Goal: Find specific page/section: Find specific page/section

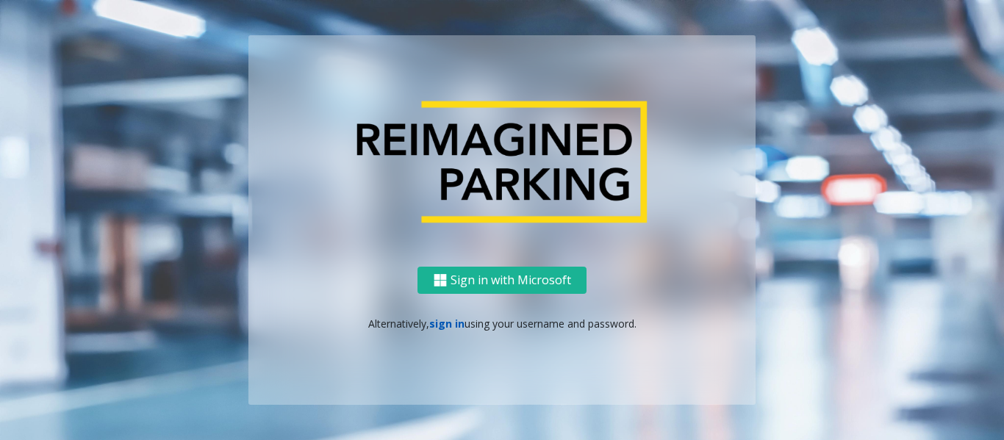
click at [436, 320] on link "sign in" at bounding box center [446, 324] width 35 height 14
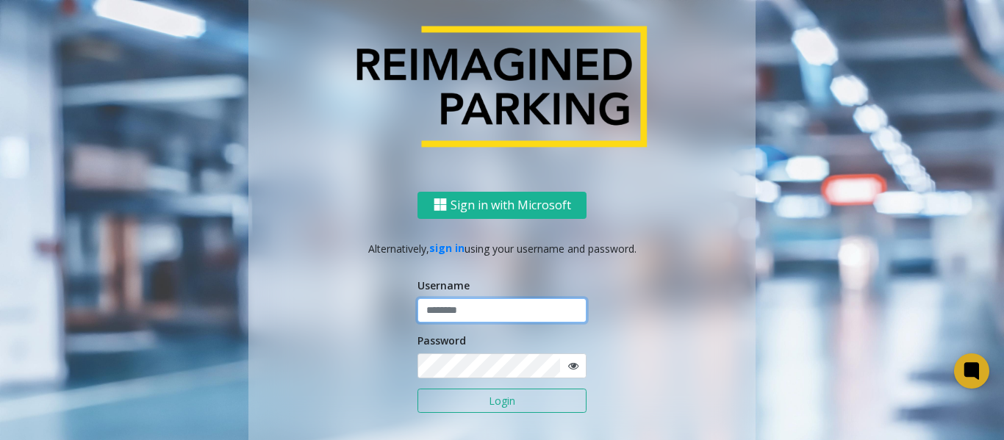
type input "*******"
click at [496, 405] on button "Login" at bounding box center [501, 401] width 169 height 25
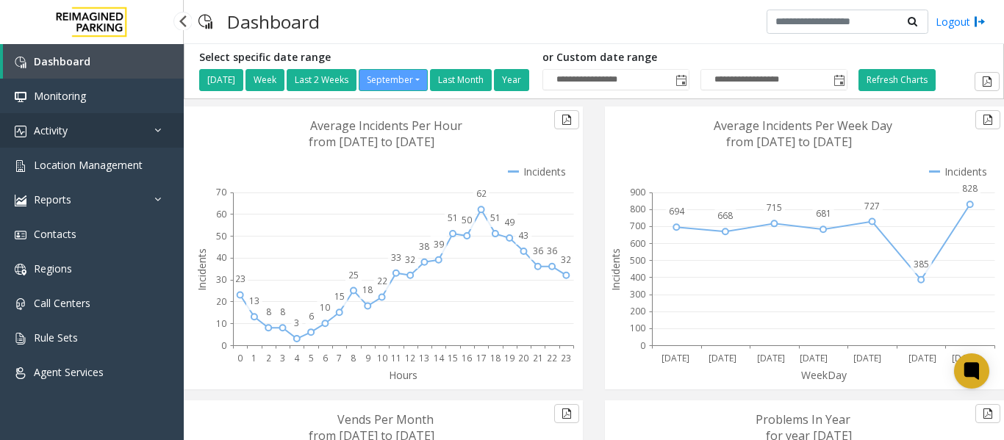
click at [116, 138] on link "Activity" at bounding box center [92, 130] width 184 height 35
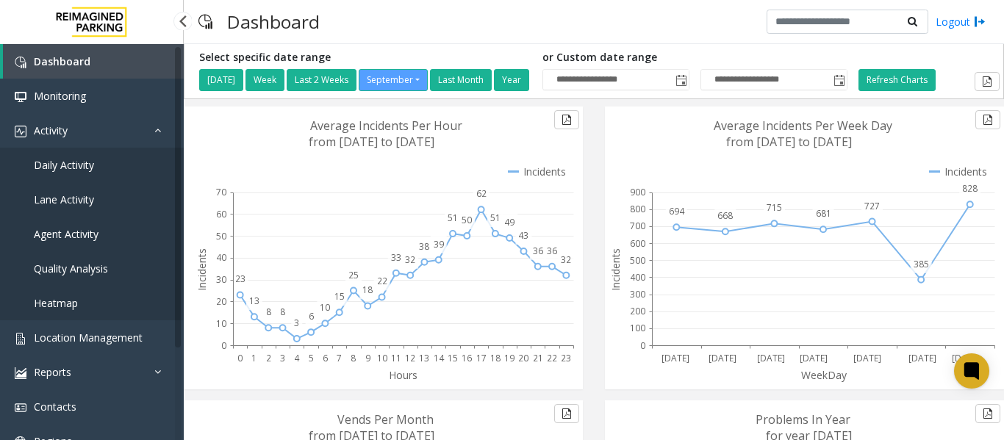
click at [63, 165] on span "Daily Activity" at bounding box center [64, 165] width 60 height 14
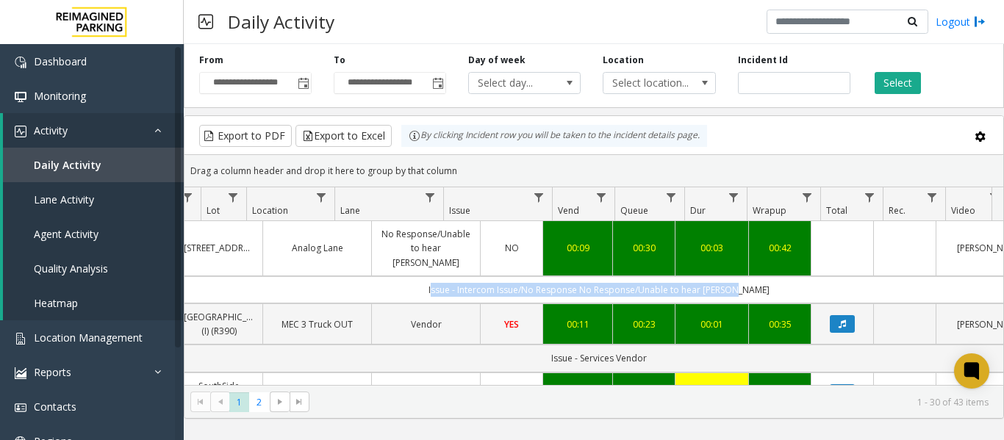
scroll to position [0, 334]
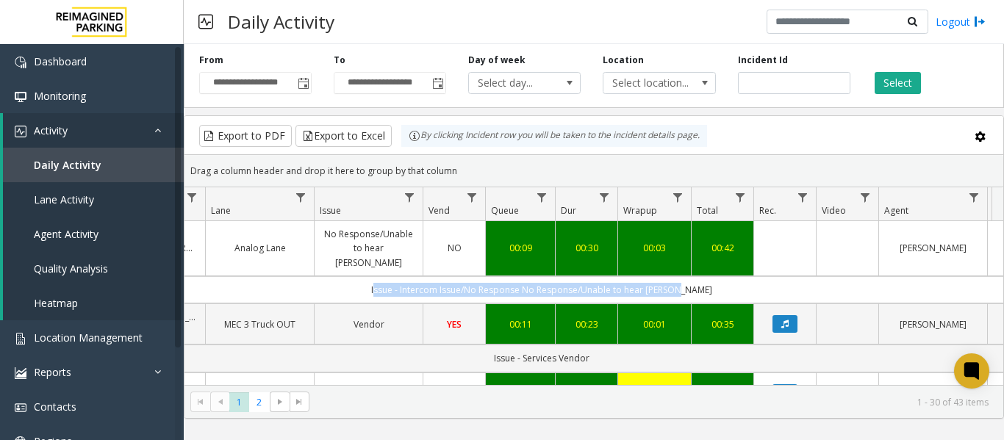
drag, startPoint x: 579, startPoint y: 274, endPoint x: 987, endPoint y: 277, distance: 407.9
click at [987, 277] on td "Issue - Intercom Issue/No Response No Response/Unable to hear [PERSON_NAME]" at bounding box center [541, 289] width 1325 height 27
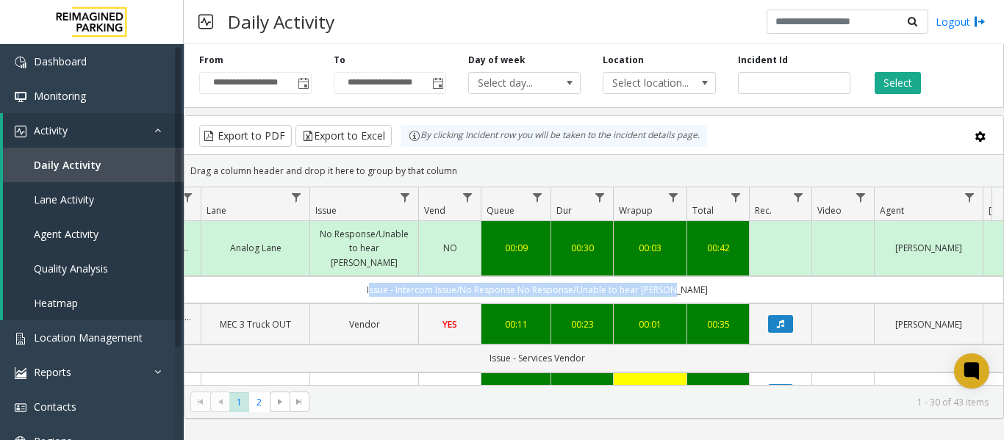
click at [290, 276] on td "Issue - Intercom Issue/No Response No Response/Unable to hear [PERSON_NAME]" at bounding box center [536, 289] width 1325 height 27
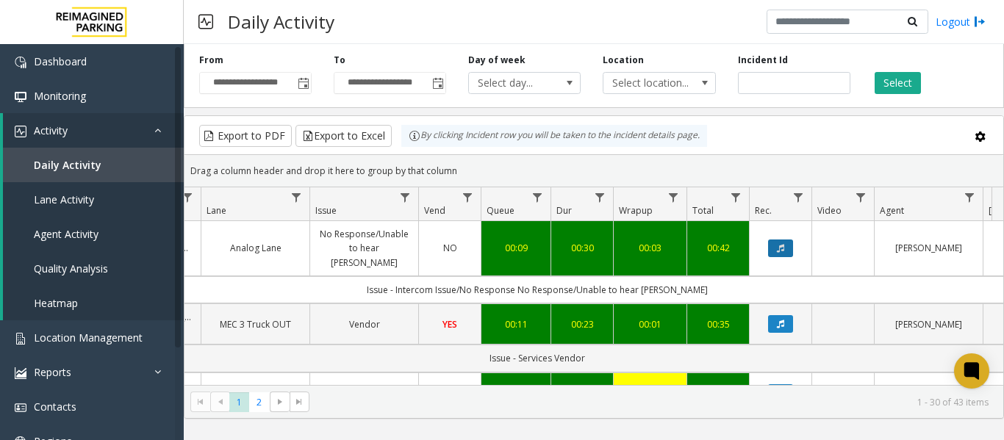
click at [778, 244] on icon "Data table" at bounding box center [780, 248] width 7 height 9
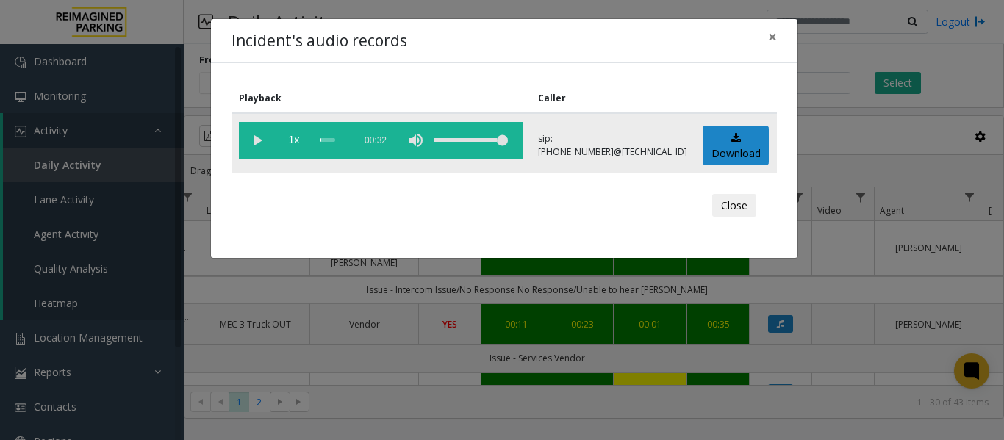
click at [265, 138] on vg-play-pause at bounding box center [257, 140] width 37 height 37
click at [257, 137] on vg-play-pause at bounding box center [257, 140] width 37 height 37
click at [766, 35] on button "×" at bounding box center [772, 37] width 29 height 36
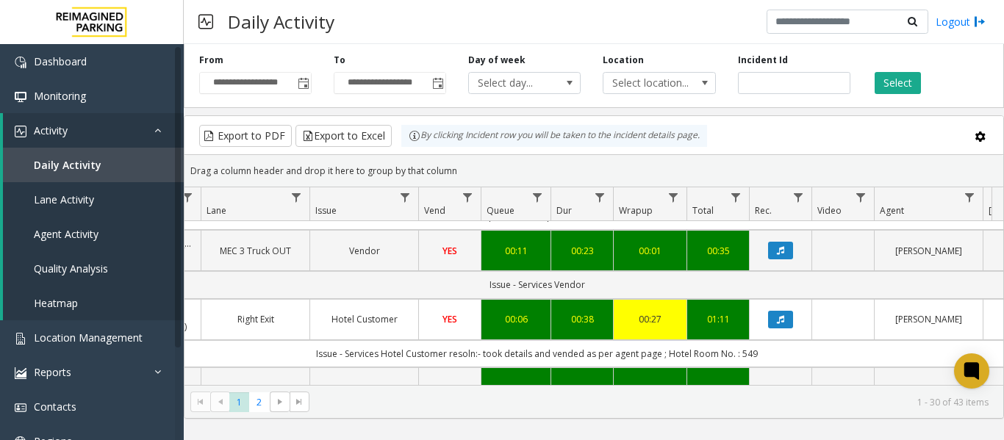
scroll to position [147, 334]
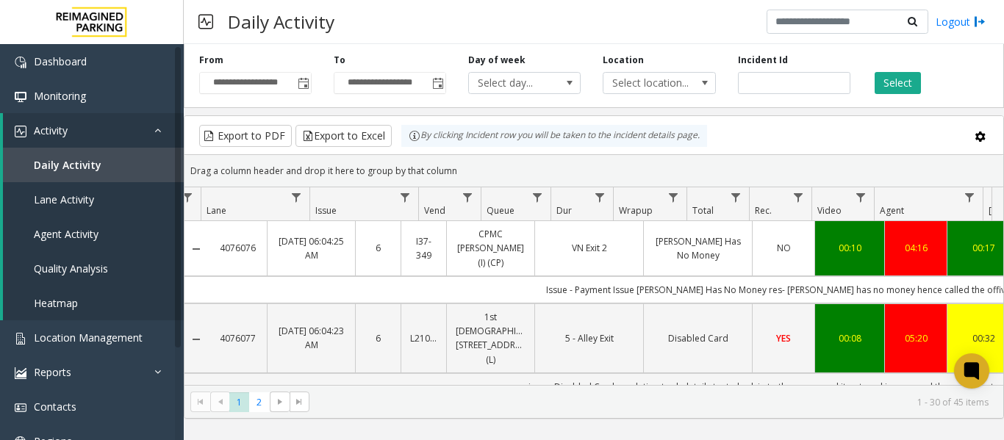
scroll to position [147, 334]
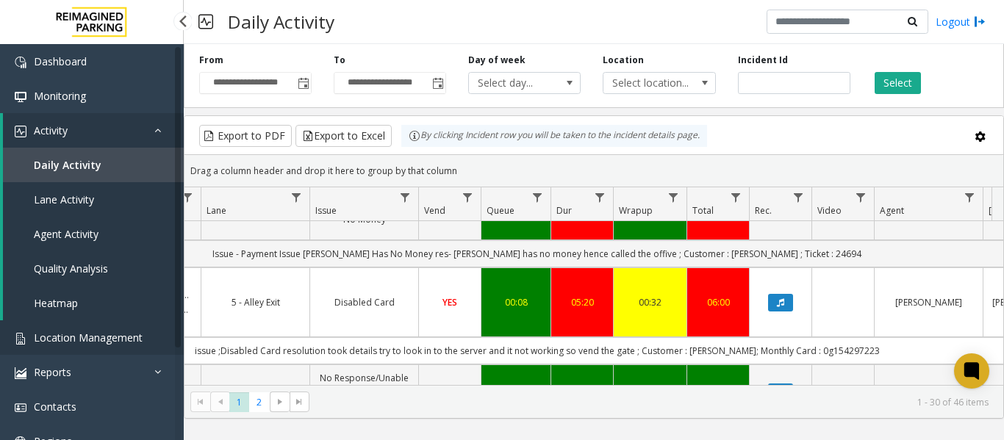
click at [108, 326] on link "Location Management" at bounding box center [92, 337] width 184 height 35
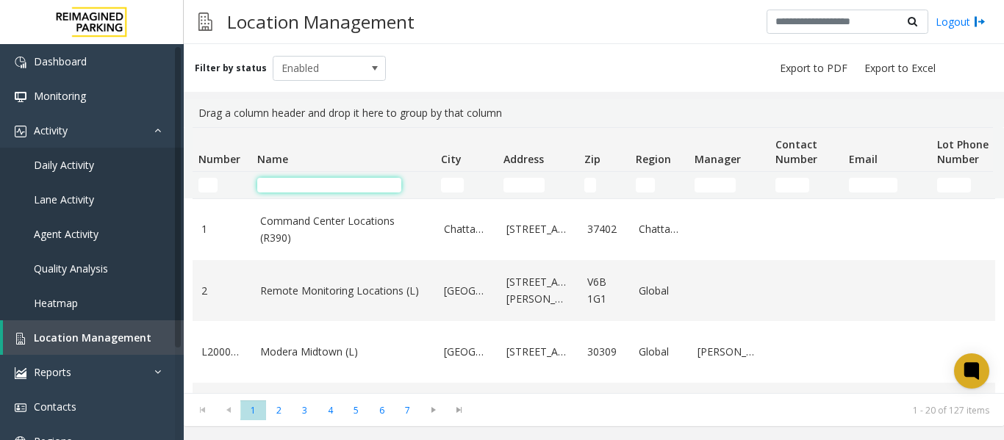
click at [293, 184] on input "Name Filter" at bounding box center [329, 185] width 144 height 15
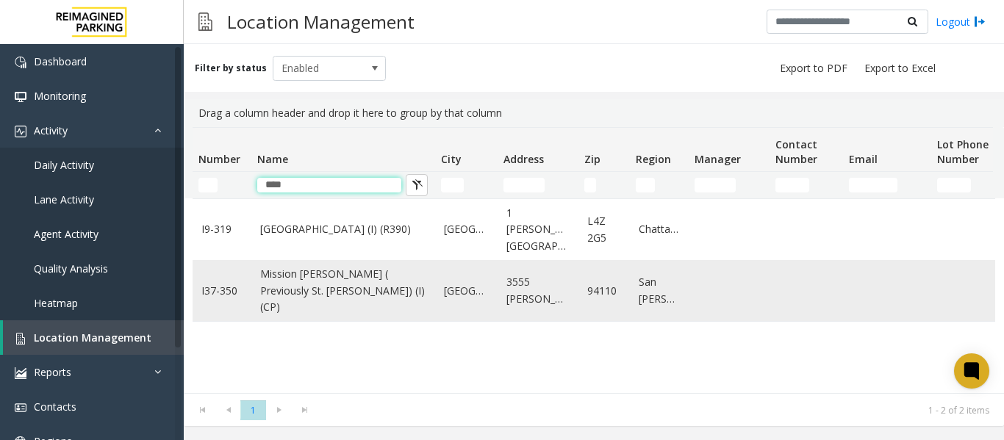
type input "****"
click at [335, 290] on link "Mission [PERSON_NAME] ( Previously St. [PERSON_NAME]) (I) (CP)" at bounding box center [343, 290] width 166 height 49
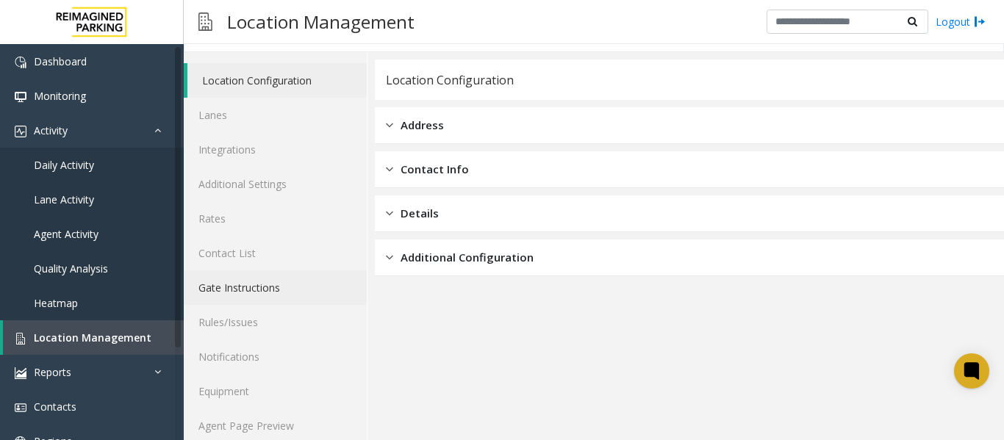
scroll to position [44, 0]
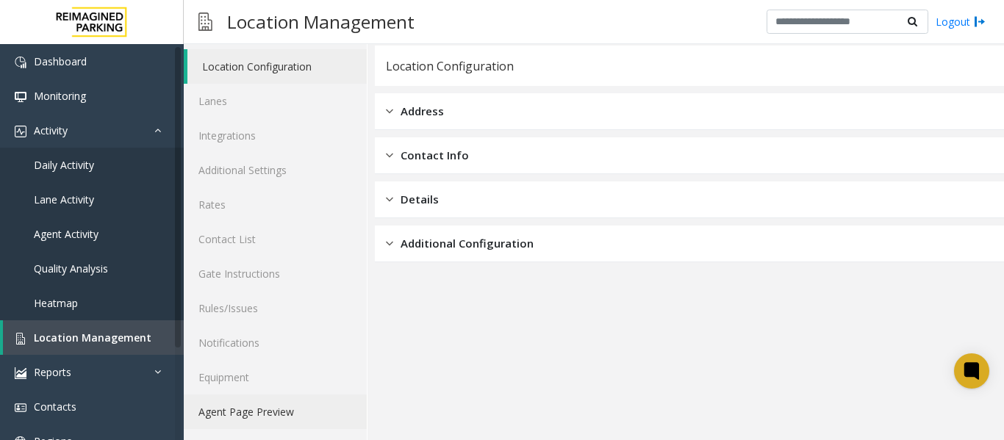
click at [268, 415] on link "Agent Page Preview" at bounding box center [275, 412] width 183 height 35
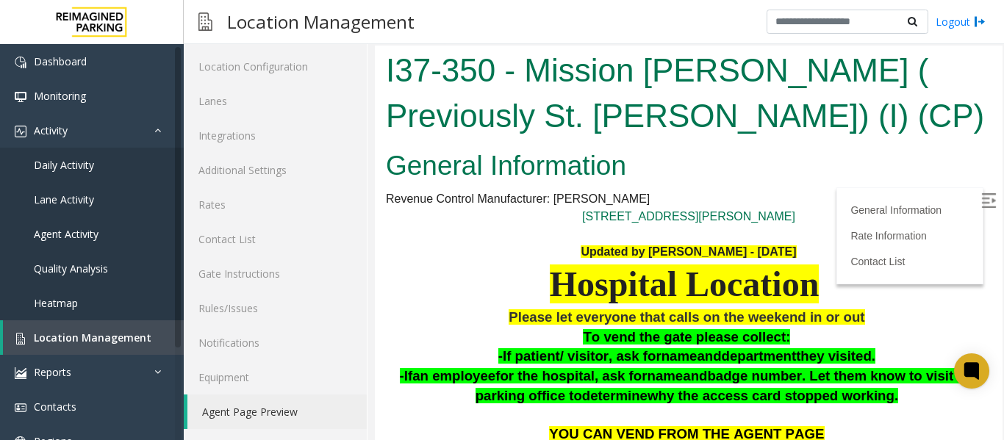
scroll to position [73, 0]
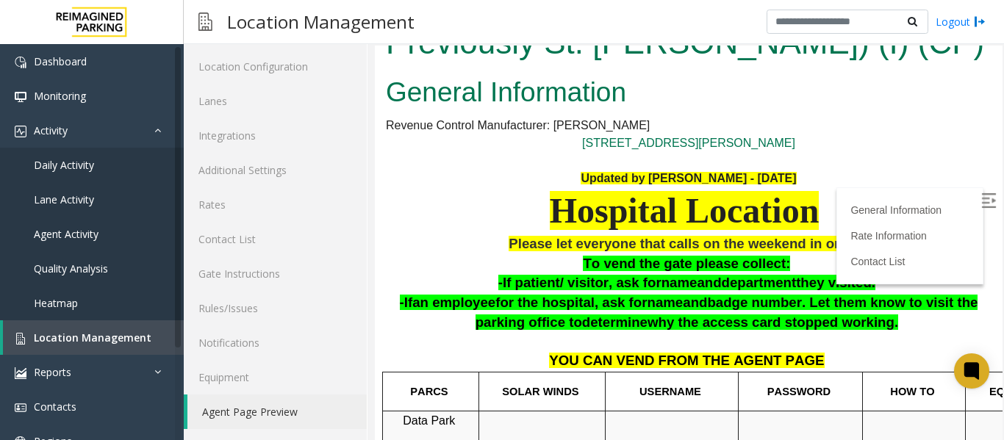
click at [981, 194] on img at bounding box center [988, 200] width 15 height 15
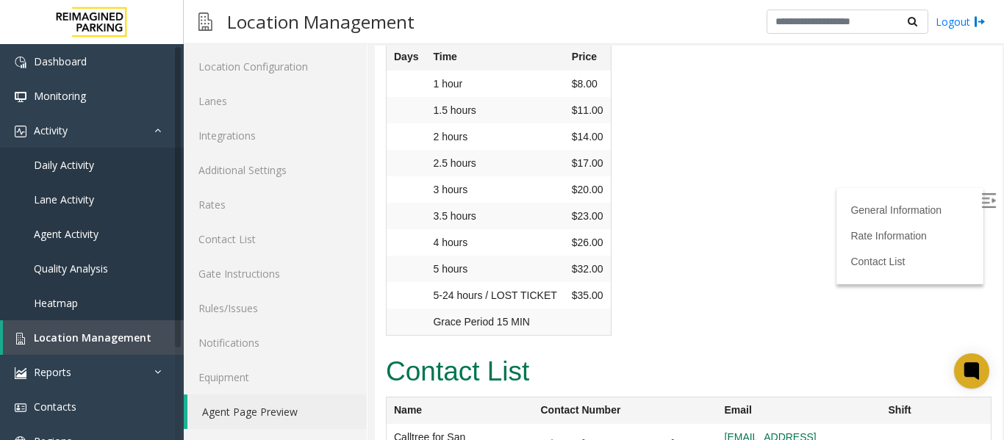
scroll to position [978, 0]
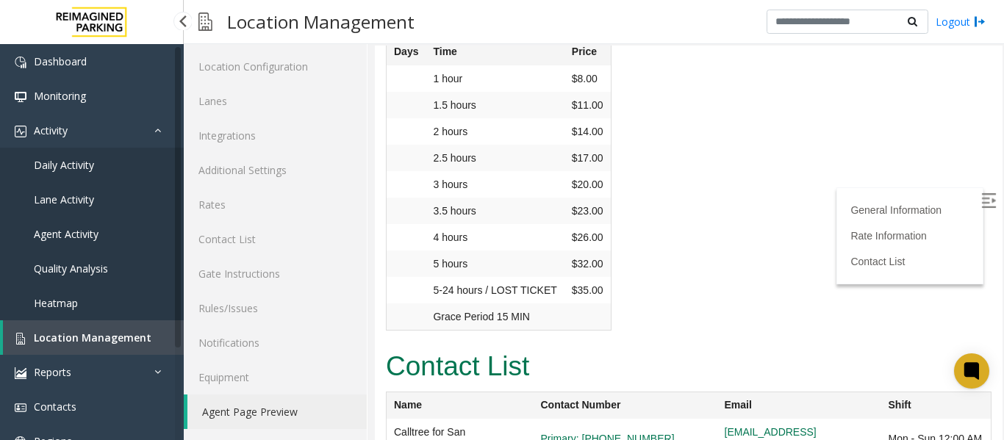
click at [90, 165] on span "Daily Activity" at bounding box center [64, 165] width 60 height 14
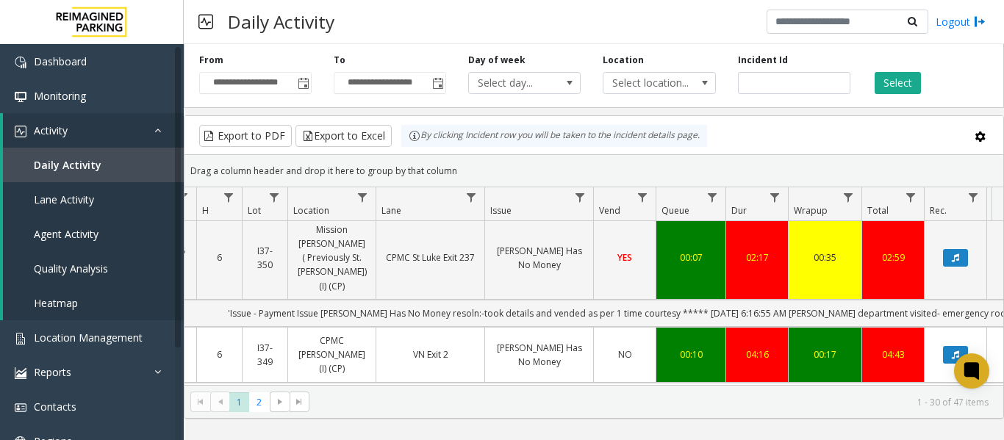
scroll to position [0, 251]
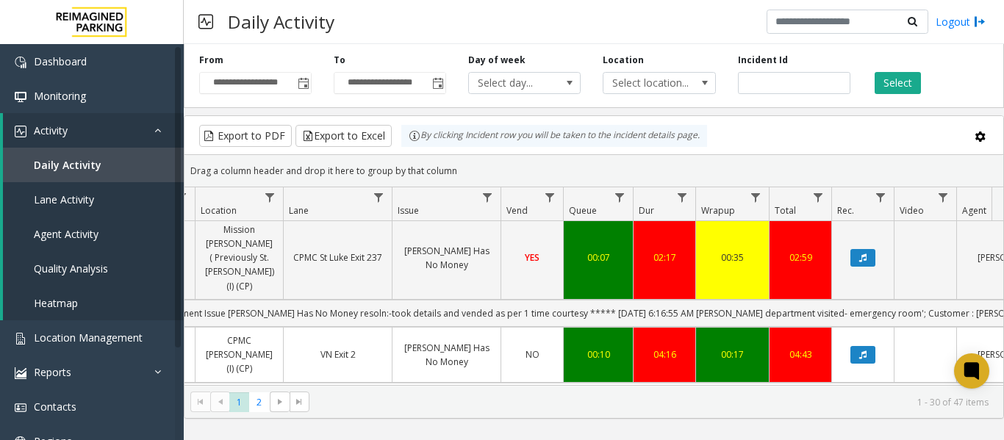
drag, startPoint x: 569, startPoint y: 347, endPoint x: 990, endPoint y: 345, distance: 421.2
click at [990, 383] on td "Issue - Payment Issue Parker Has No Money res- parker has no money hence called…" at bounding box center [619, 396] width 1325 height 27
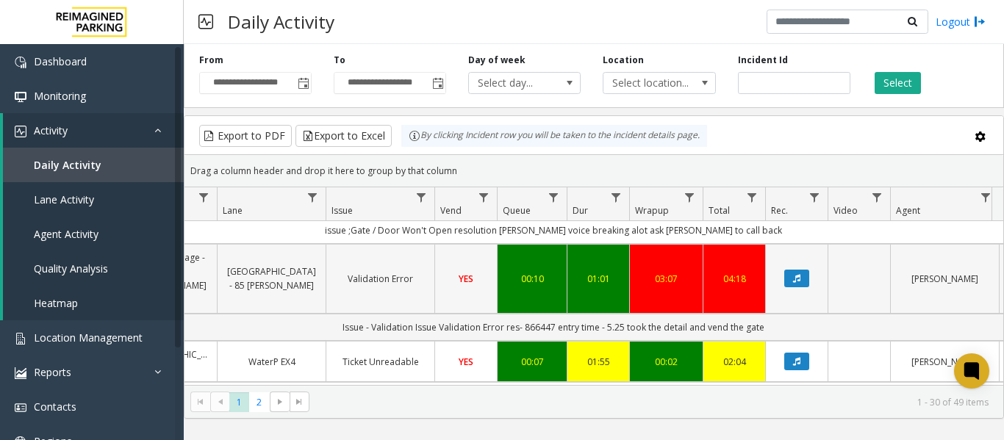
scroll to position [0, 318]
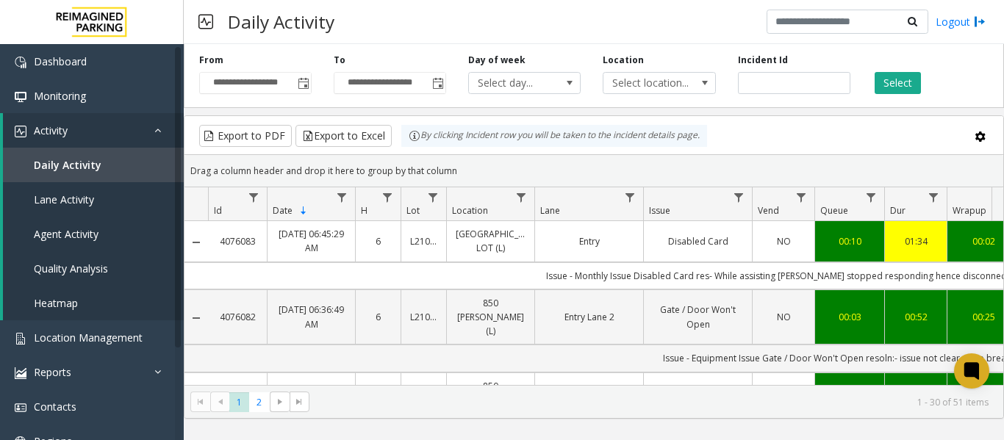
scroll to position [0, 318]
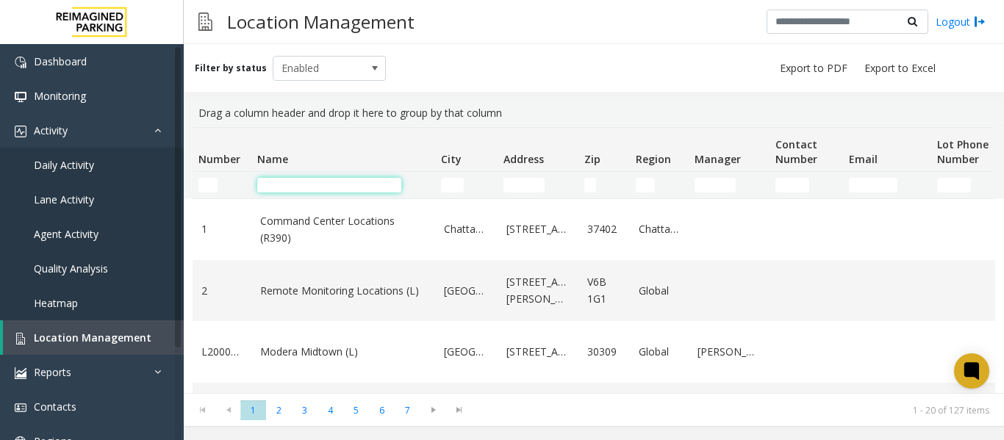
click at [296, 184] on input "Name Filter" at bounding box center [329, 185] width 144 height 15
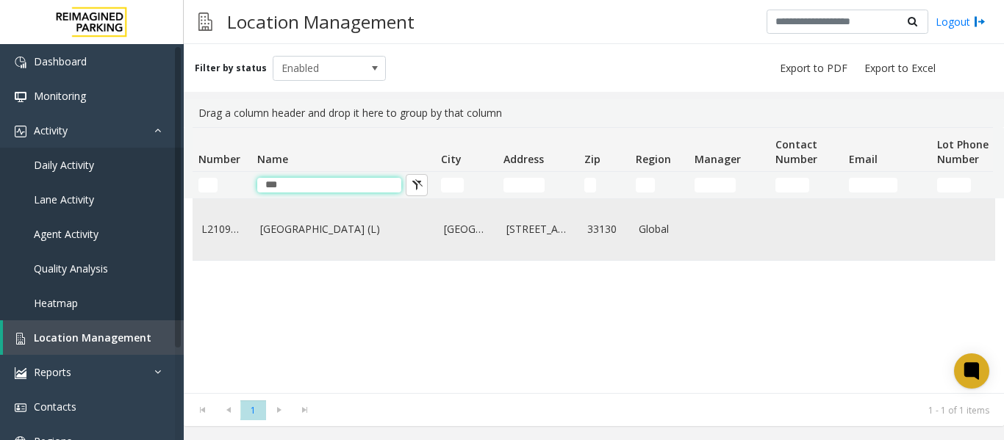
type input "***"
click at [295, 215] on td "[GEOGRAPHIC_DATA] (L)" at bounding box center [343, 229] width 184 height 61
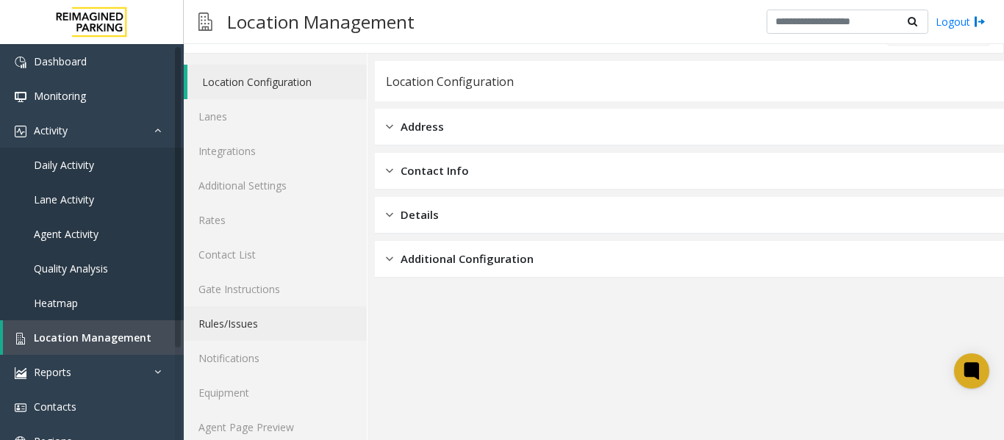
scroll to position [44, 0]
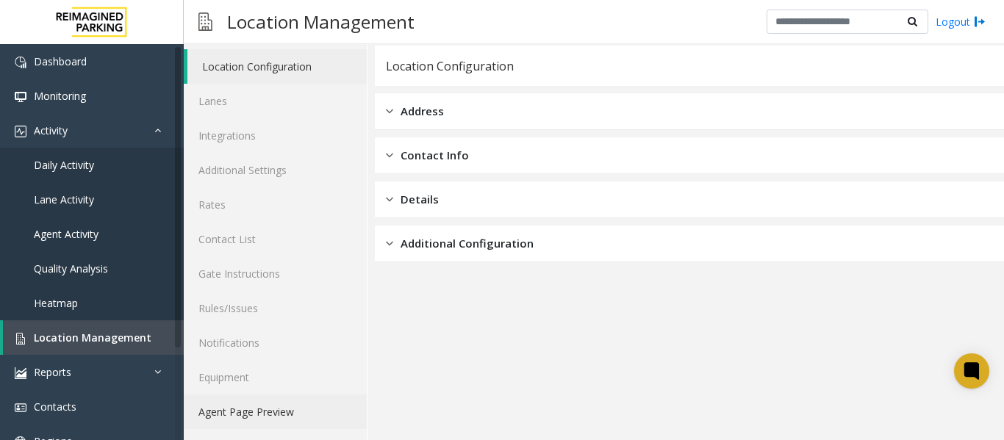
click at [276, 412] on link "Agent Page Preview" at bounding box center [275, 412] width 183 height 35
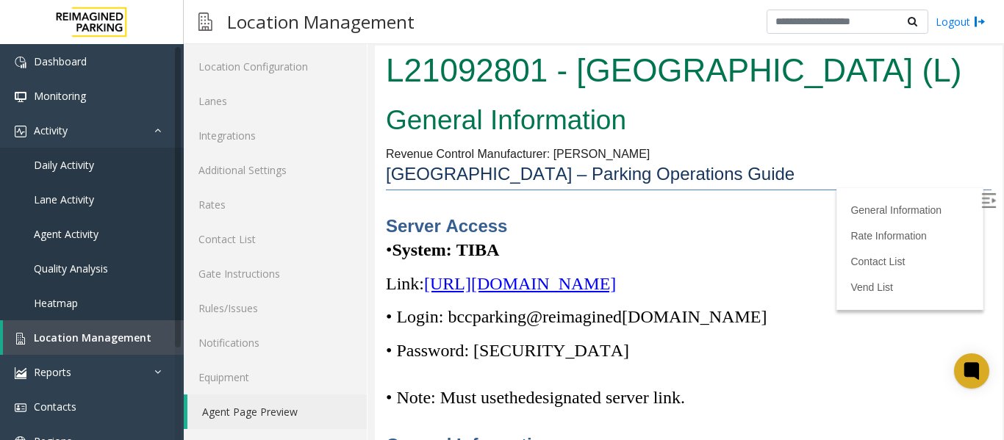
scroll to position [73, 0]
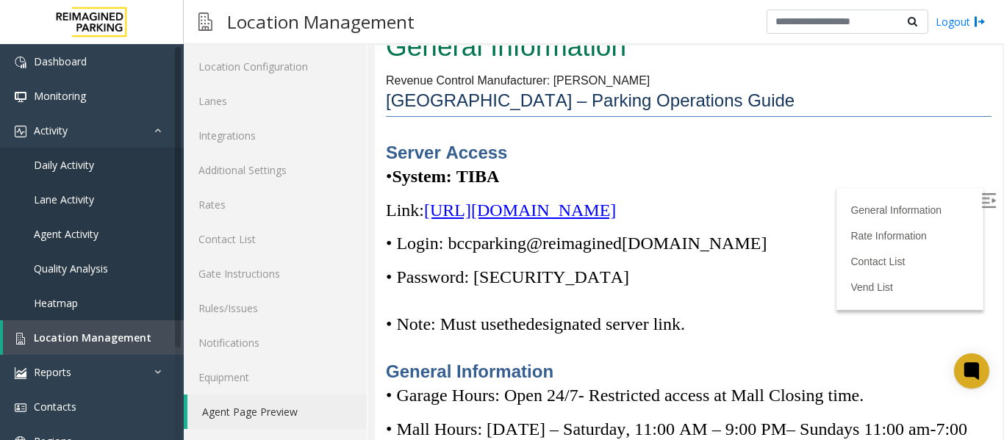
click at [981, 201] on img at bounding box center [988, 200] width 15 height 15
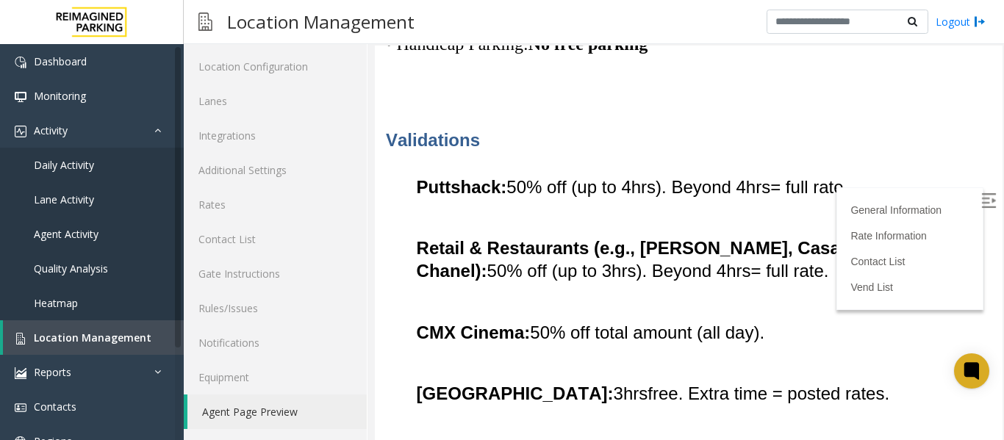
scroll to position [481, 0]
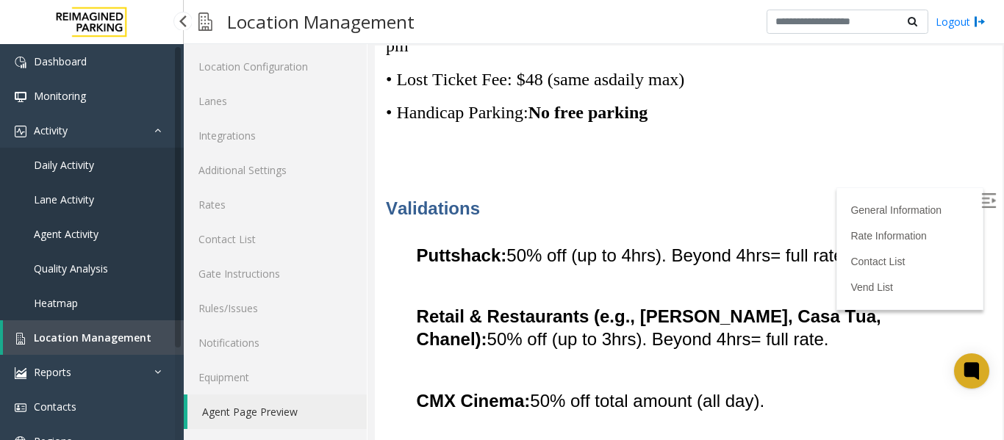
click at [82, 163] on span "Daily Activity" at bounding box center [64, 165] width 60 height 14
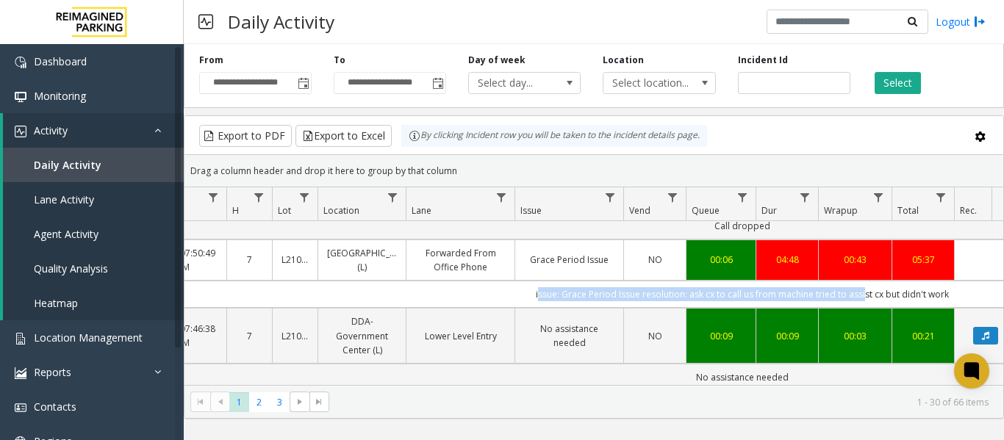
scroll to position [0, 541]
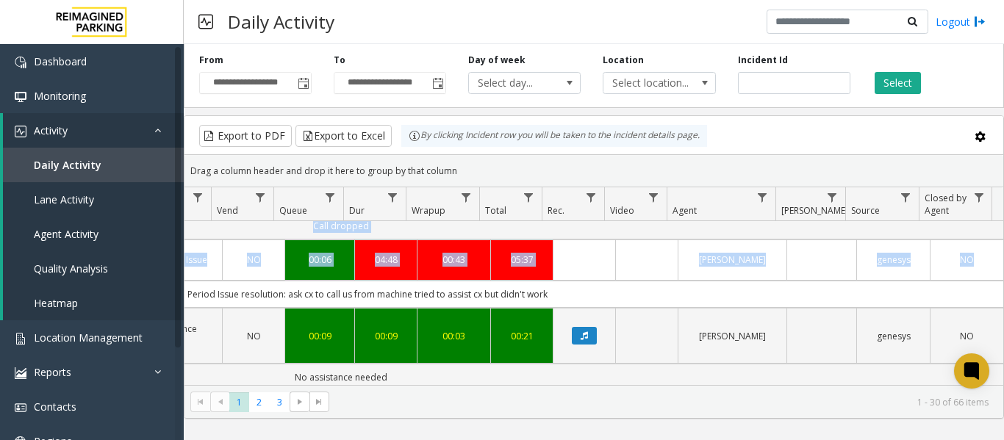
drag, startPoint x: 612, startPoint y: 275, endPoint x: 1008, endPoint y: 276, distance: 396.2
click at [1003, 276] on html "**********" at bounding box center [502, 220] width 1004 height 440
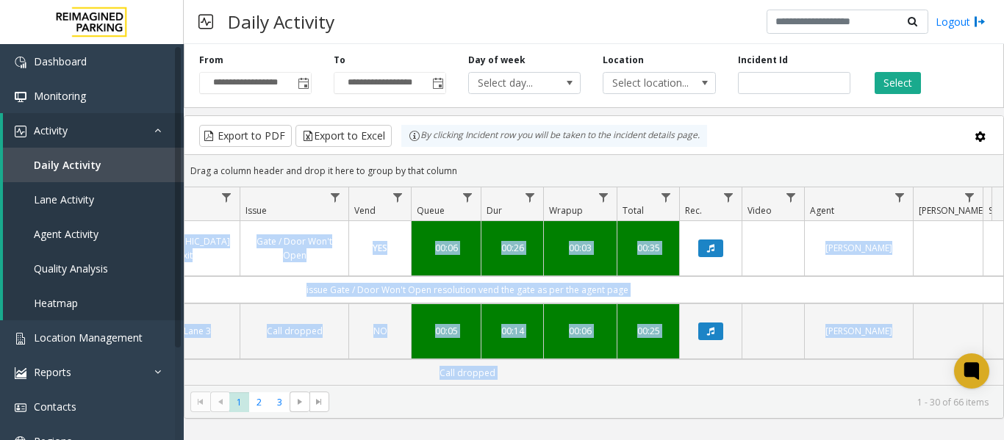
scroll to position [0, 362]
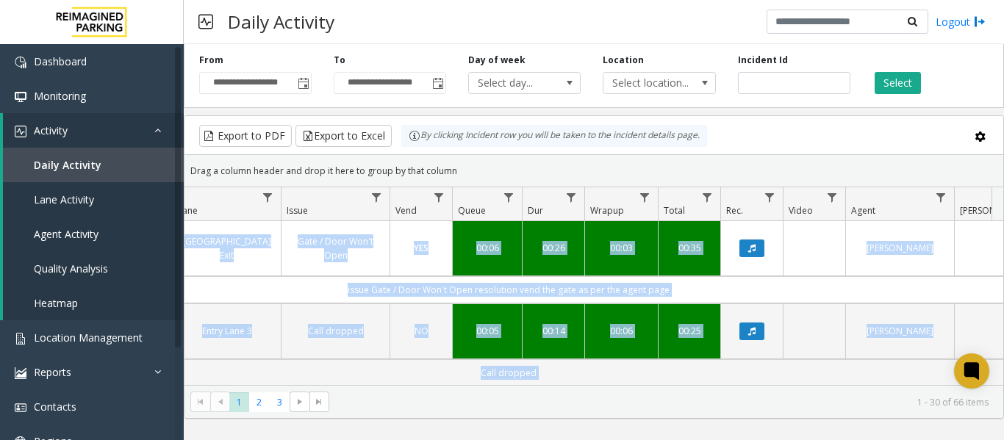
drag, startPoint x: 542, startPoint y: 287, endPoint x: 193, endPoint y: 285, distance: 349.1
click at [193, 285] on td "issue Gate / Door Won't Open resolution vend the gate as per the agent page" at bounding box center [508, 289] width 1325 height 27
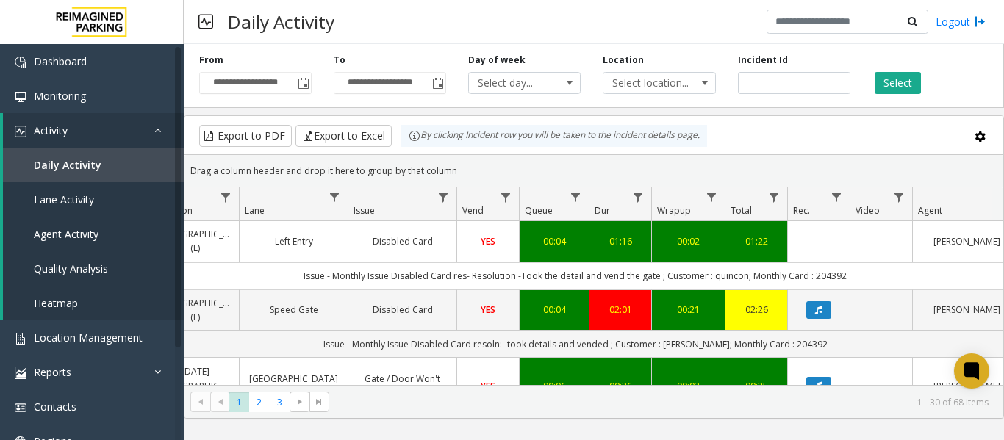
scroll to position [0, 229]
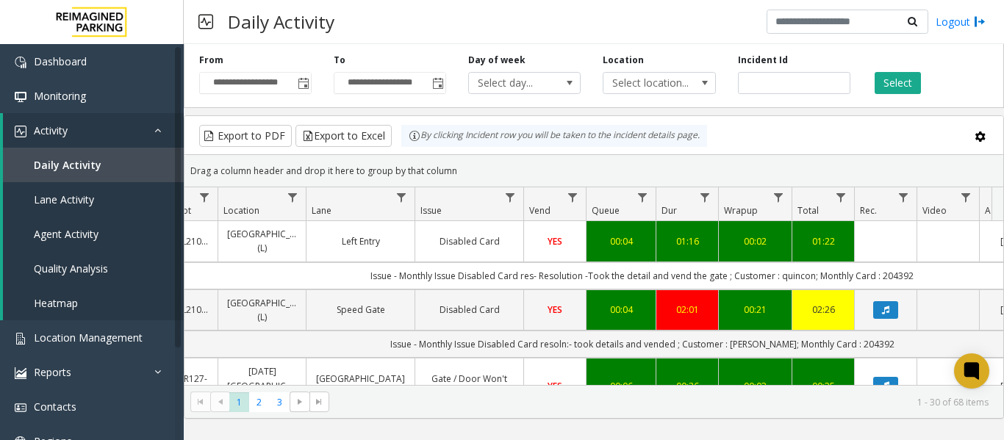
drag, startPoint x: 864, startPoint y: 296, endPoint x: 202, endPoint y: 306, distance: 662.3
click at [202, 290] on td "Issue - Monthly Issue Disabled Card res- Resolution -Took the detail and vend t…" at bounding box center [641, 275] width 1325 height 27
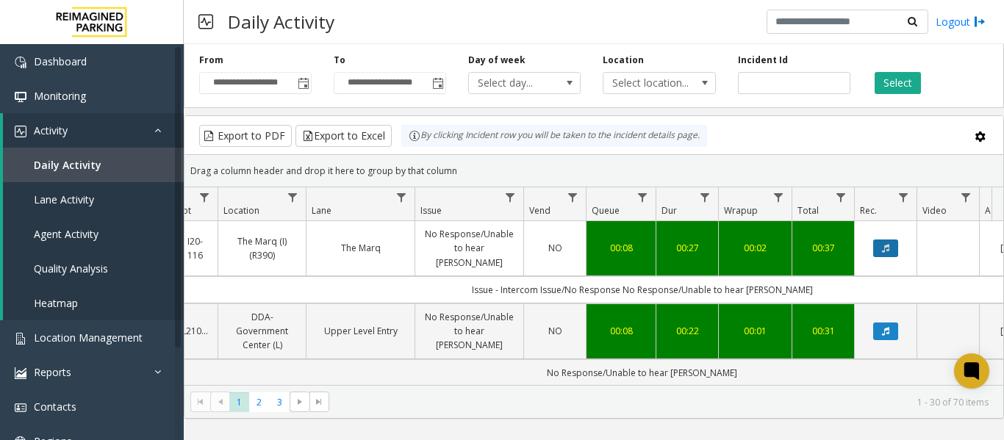
click at [886, 244] on icon "Data table" at bounding box center [885, 248] width 7 height 9
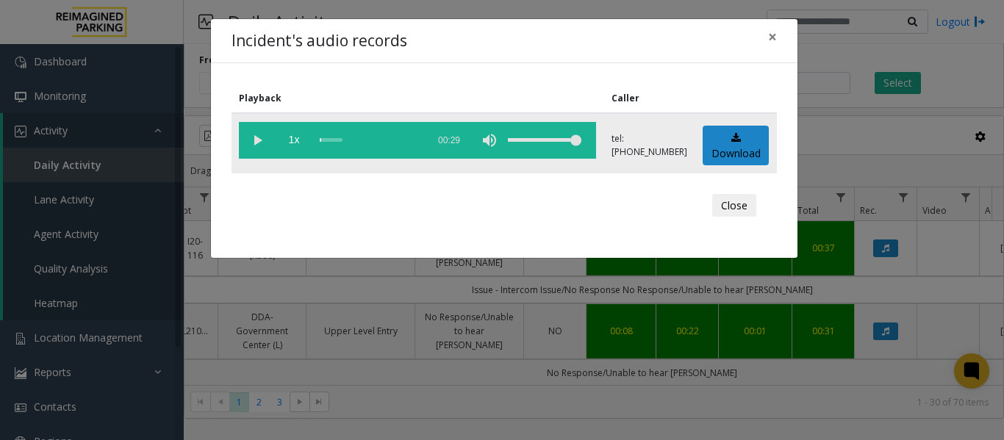
click at [253, 143] on vg-play-pause at bounding box center [257, 140] width 37 height 37
click at [772, 40] on span "×" at bounding box center [772, 36] width 9 height 21
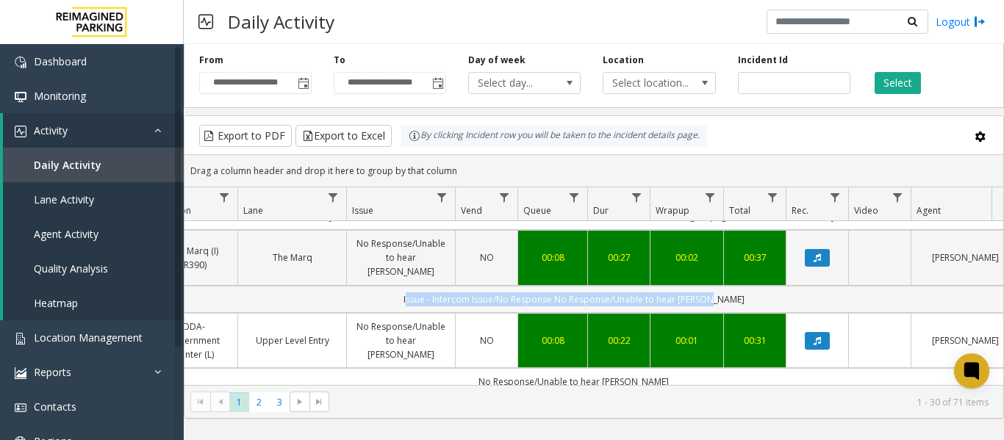
scroll to position [0, 379]
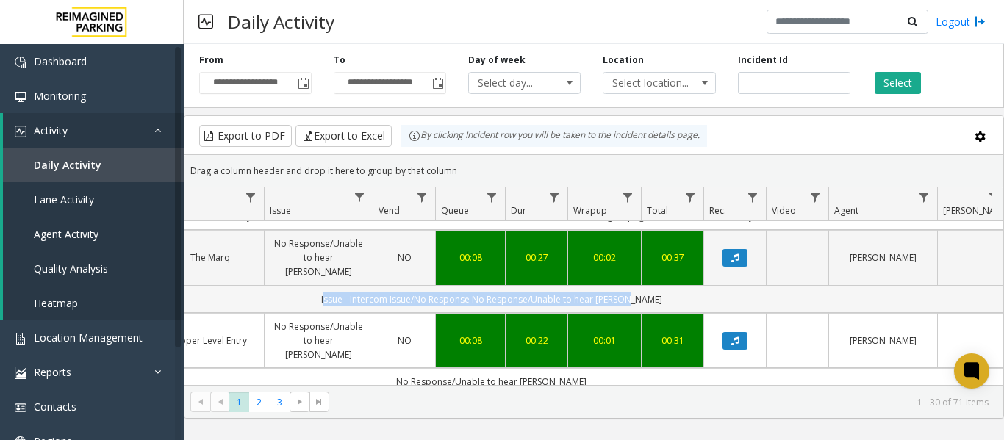
drag, startPoint x: 463, startPoint y: 281, endPoint x: 983, endPoint y: 284, distance: 519.6
click at [983, 286] on td "Issue - Intercom Issue/No Response No Response/Unable to hear [PERSON_NAME]" at bounding box center [491, 299] width 1325 height 27
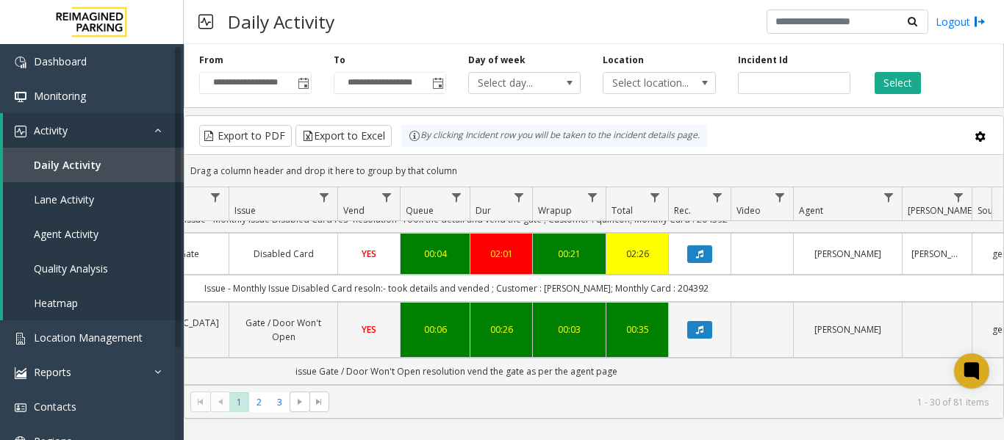
scroll to position [1176, 415]
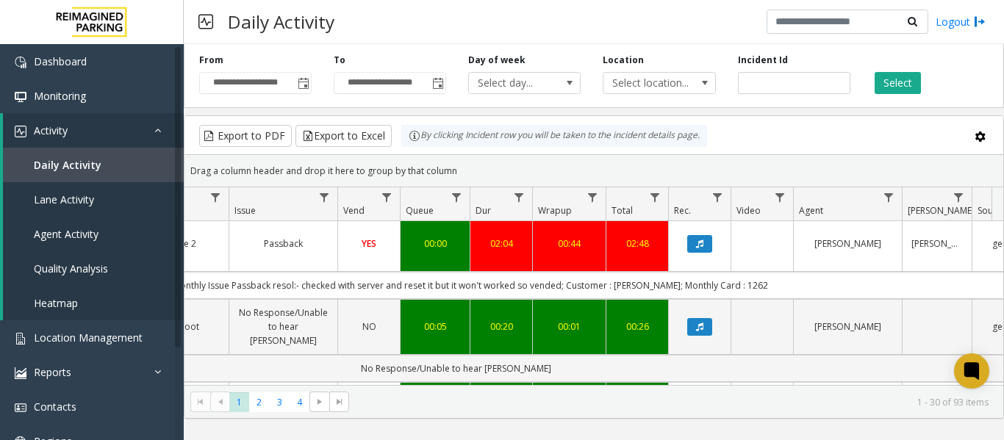
scroll to position [0, 415]
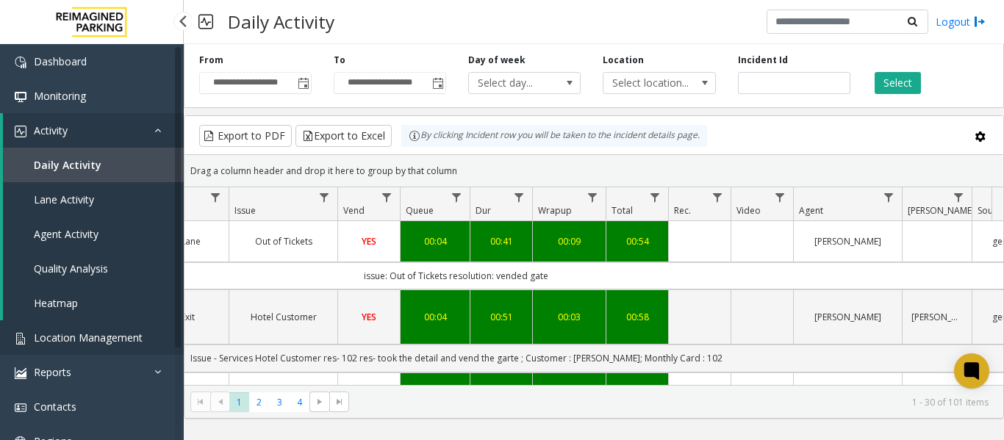
click at [79, 341] on span "Location Management" at bounding box center [88, 338] width 109 height 14
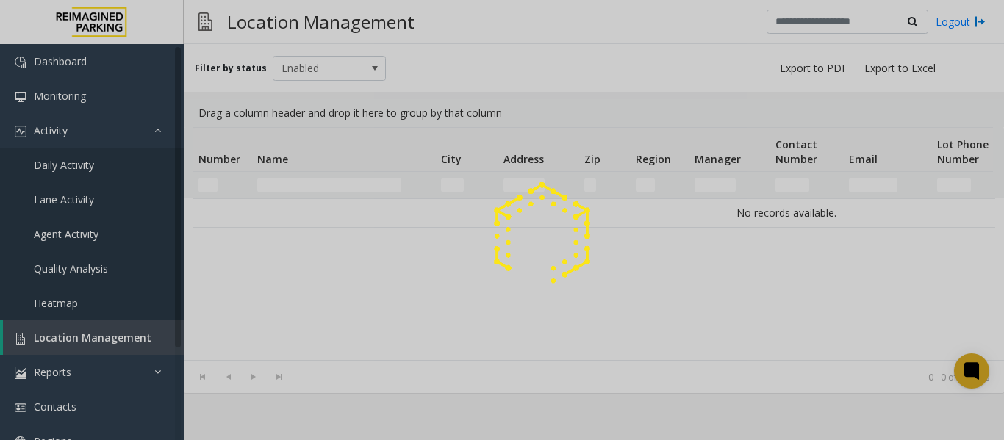
click at [326, 186] on div at bounding box center [502, 220] width 1004 height 440
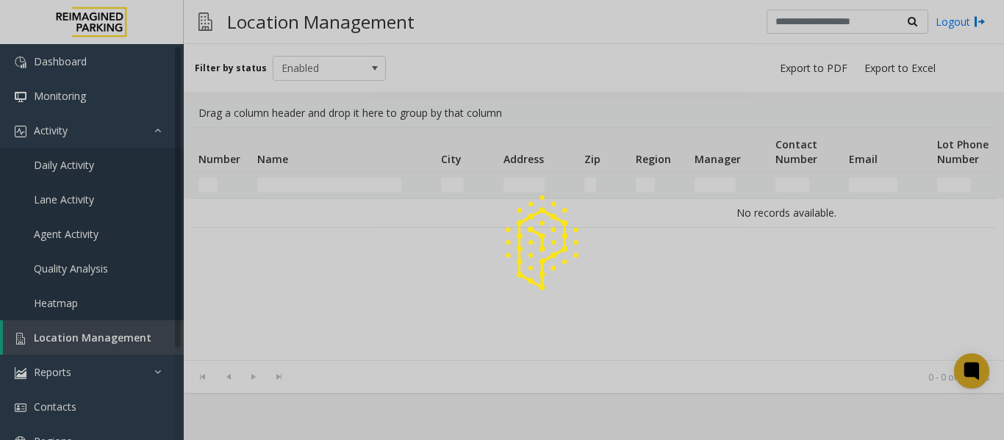
click at [326, 186] on div at bounding box center [502, 220] width 1004 height 440
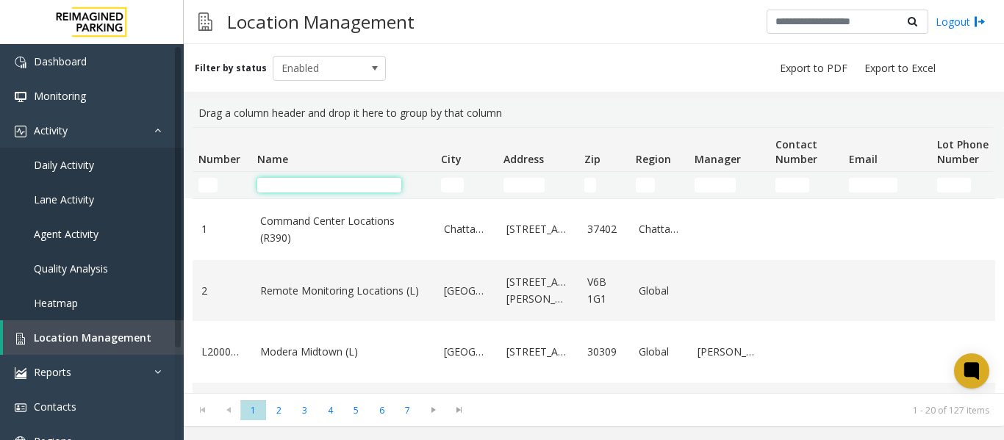
click at [326, 186] on input "Name Filter" at bounding box center [329, 185] width 144 height 15
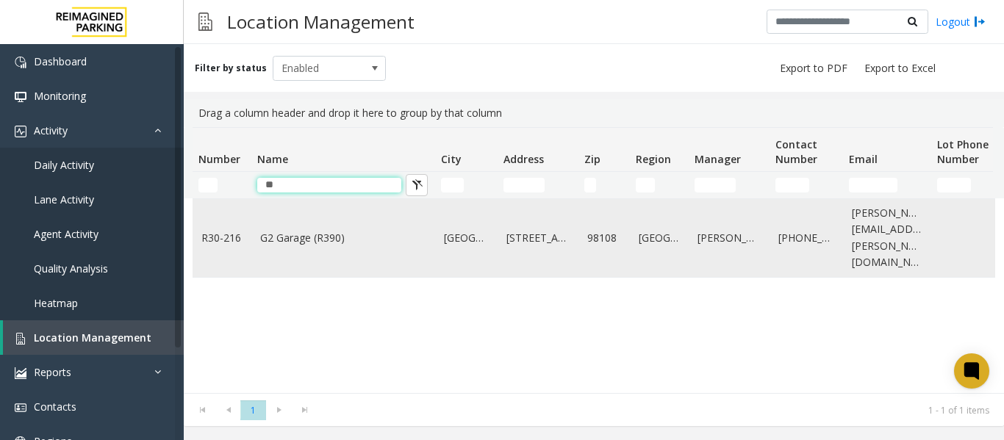
type input "**"
click at [331, 245] on td "G2 Garage (R390)" at bounding box center [343, 238] width 184 height 78
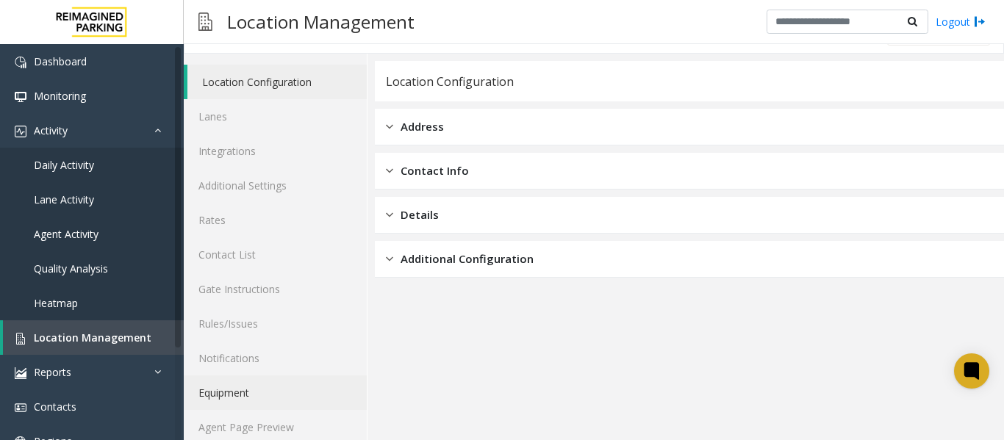
scroll to position [44, 0]
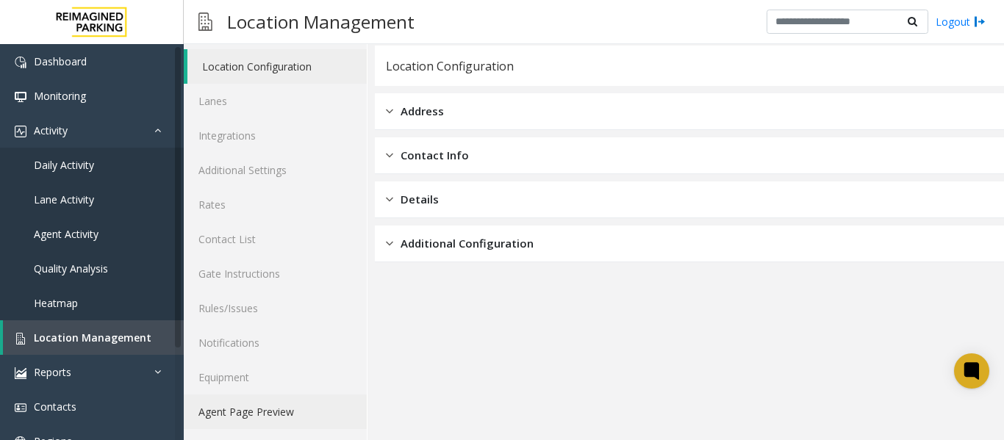
click at [245, 414] on link "Agent Page Preview" at bounding box center [275, 412] width 183 height 35
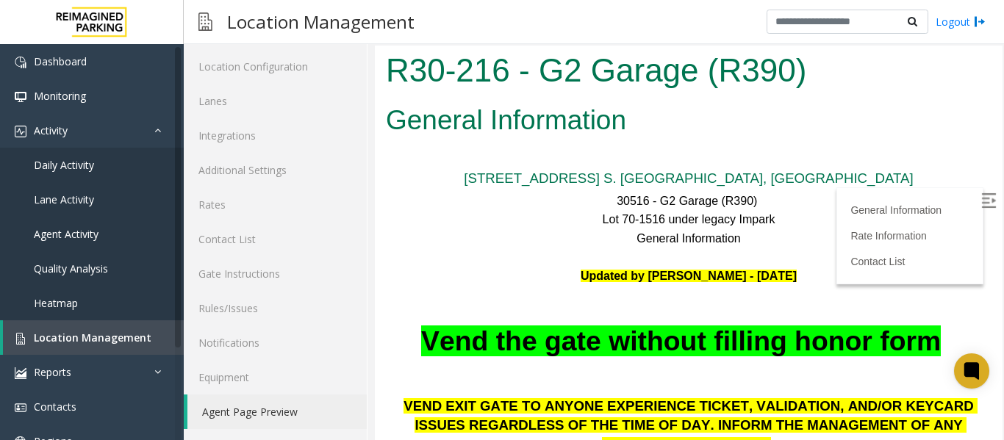
scroll to position [73, 0]
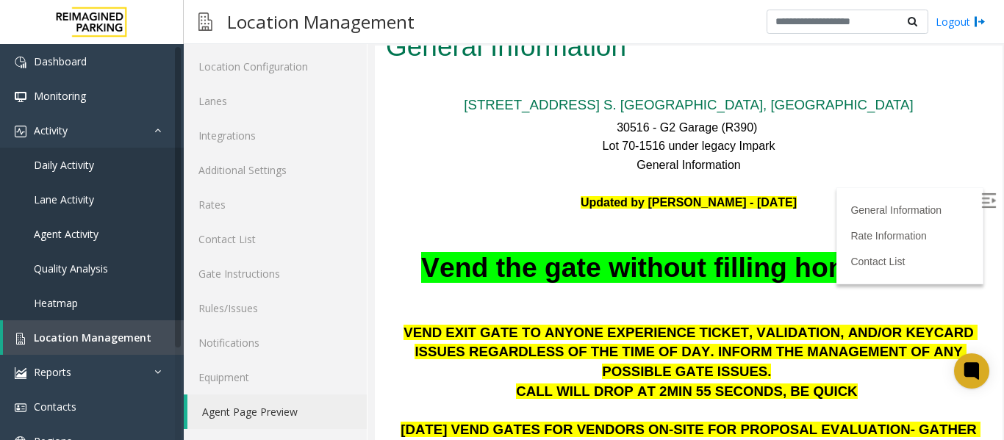
click at [981, 201] on img at bounding box center [988, 200] width 15 height 15
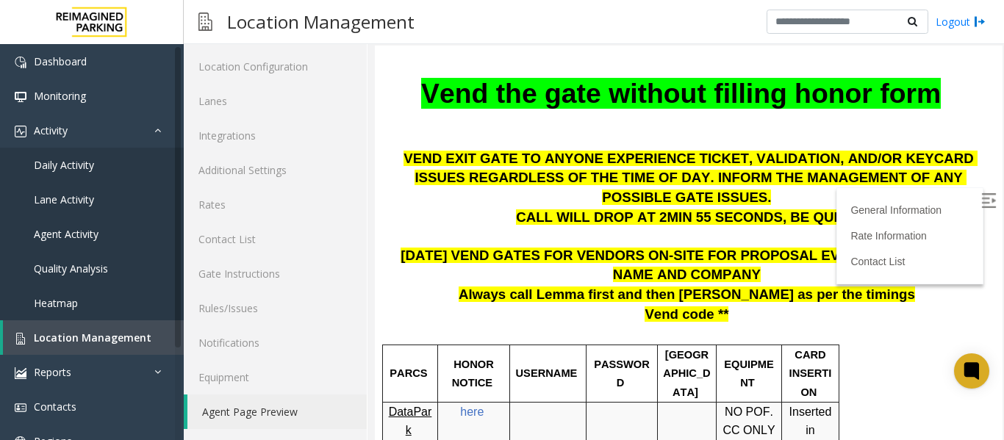
scroll to position [367, 0]
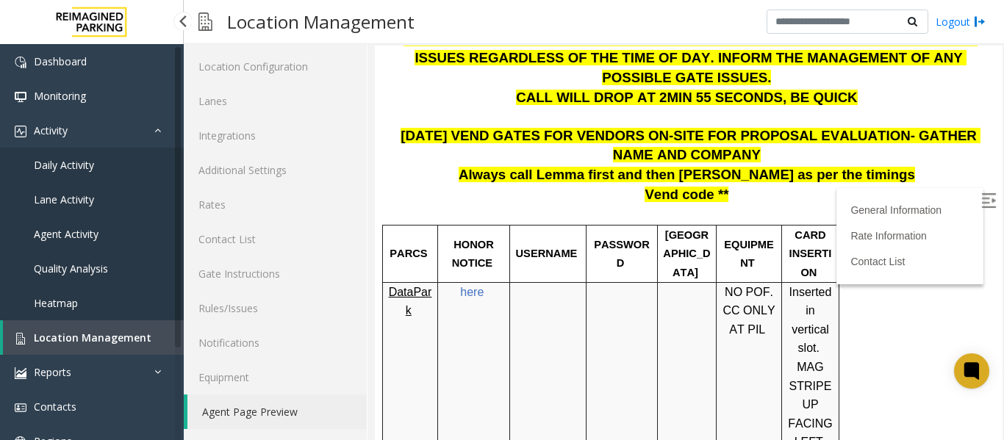
click at [22, 162] on link "Daily Activity" at bounding box center [92, 165] width 184 height 35
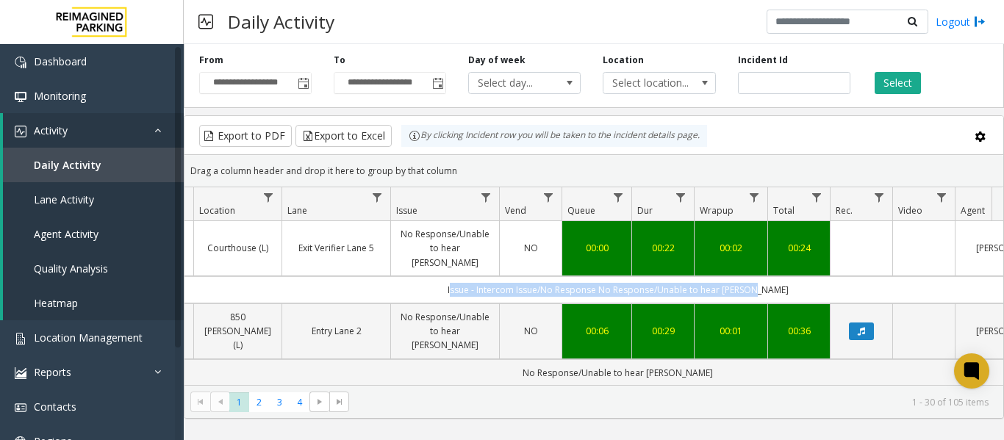
scroll to position [0, 438]
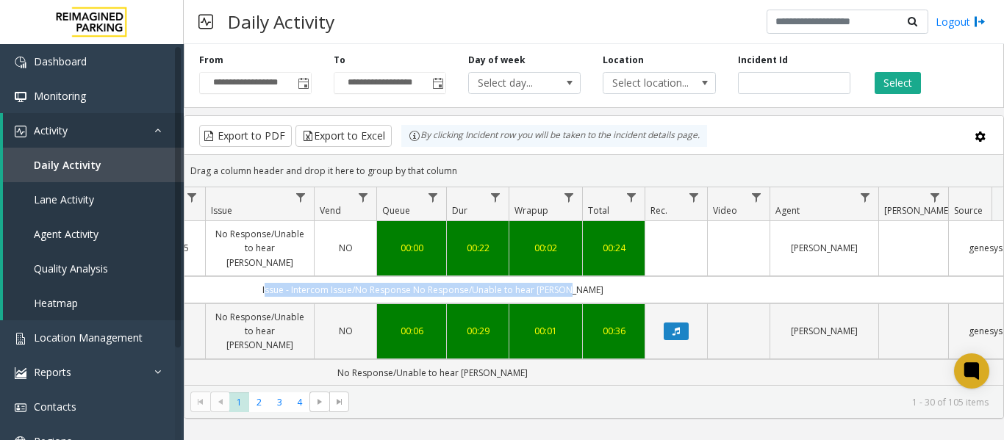
drag, startPoint x: 660, startPoint y: 279, endPoint x: 990, endPoint y: 279, distance: 330.0
click at [990, 279] on td "Issue - Intercom Issue/No Response No Response/Unable to hear [PERSON_NAME]" at bounding box center [432, 289] width 1325 height 27
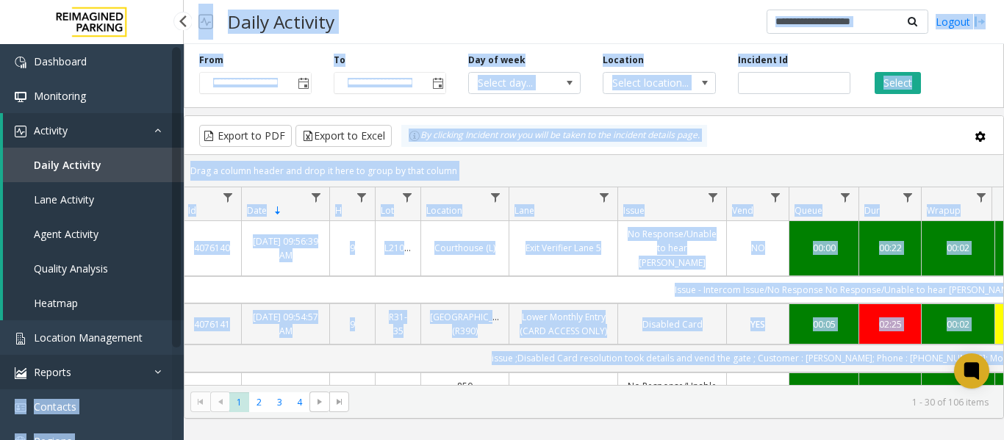
scroll to position [0, 0]
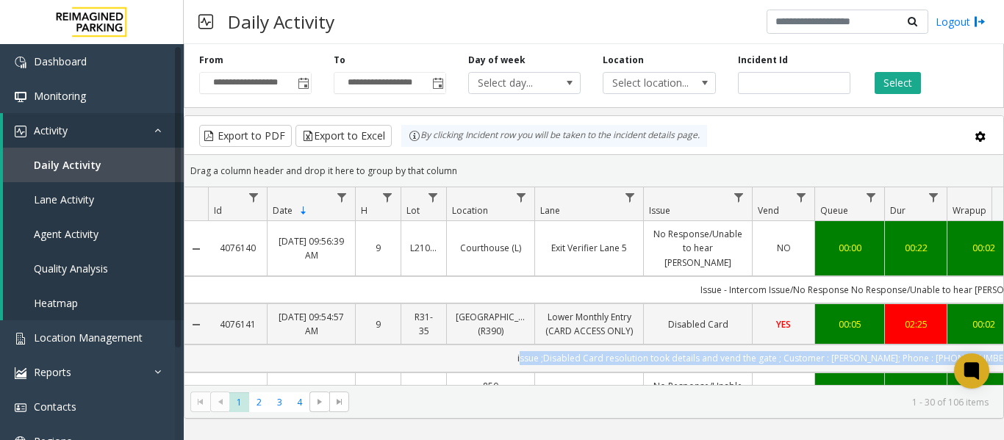
drag, startPoint x: 781, startPoint y: 354, endPoint x: 263, endPoint y: 361, distance: 518.2
click at [263, 361] on td "issue ;Disabled Card resolution took details and vend the gate ; Customer : [PE…" at bounding box center [870, 358] width 1325 height 27
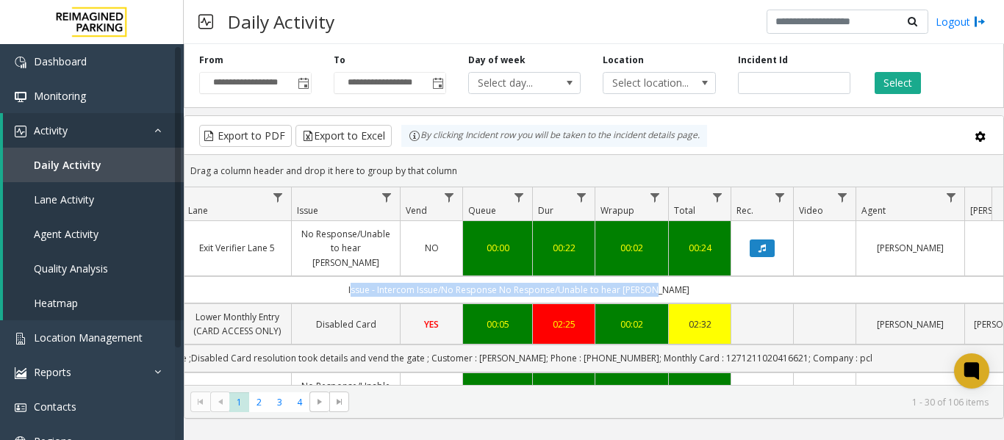
scroll to position [0, 514]
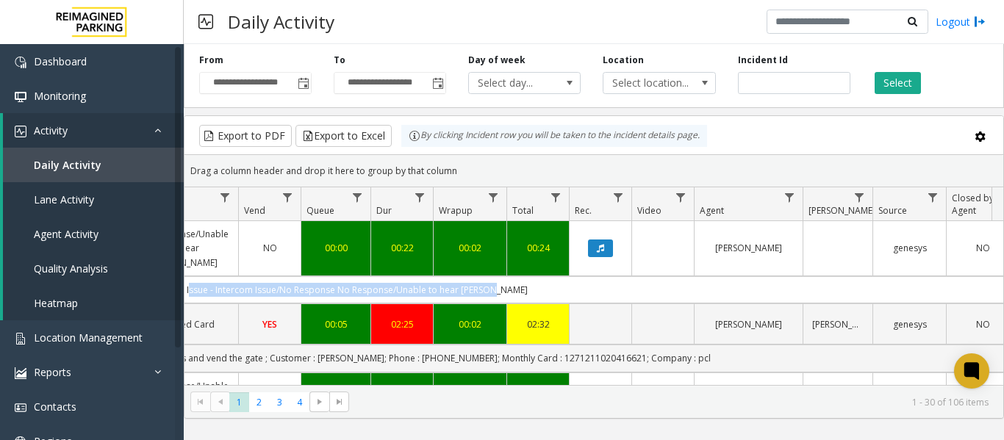
drag, startPoint x: 706, startPoint y: 275, endPoint x: 1009, endPoint y: 279, distance: 303.6
click at [1003, 279] on html "**********" at bounding box center [502, 220] width 1004 height 440
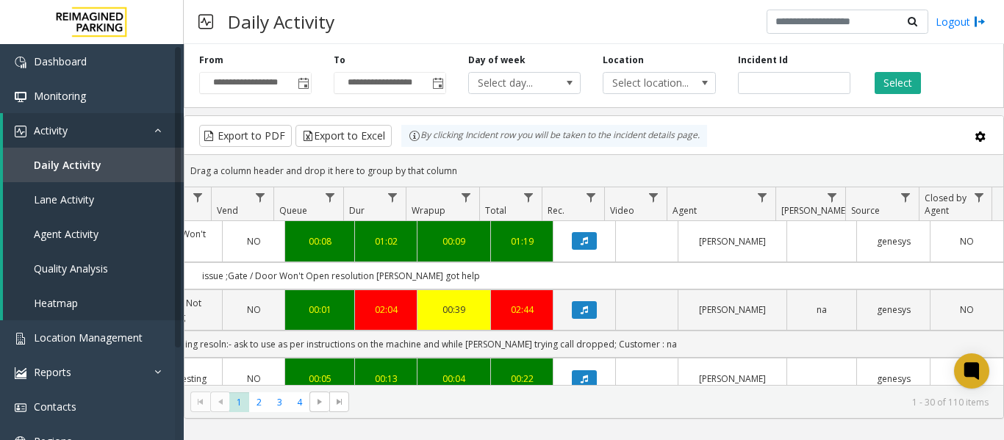
scroll to position [73, 541]
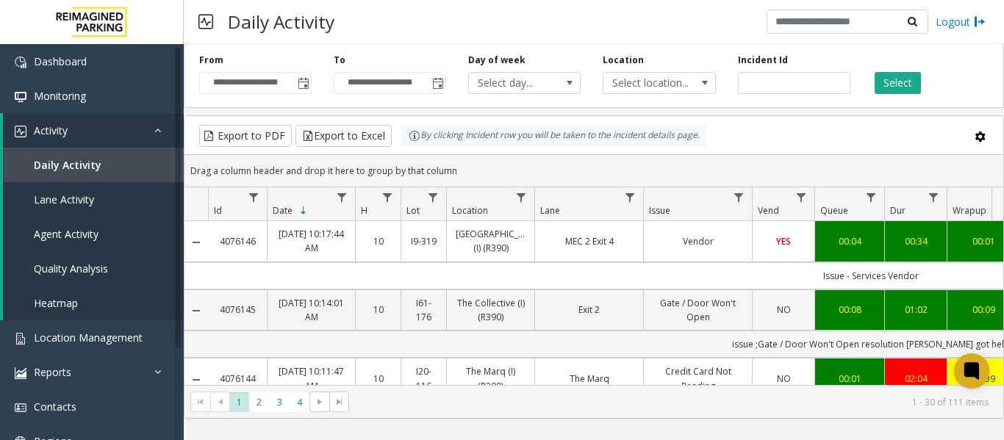
scroll to position [73, 541]
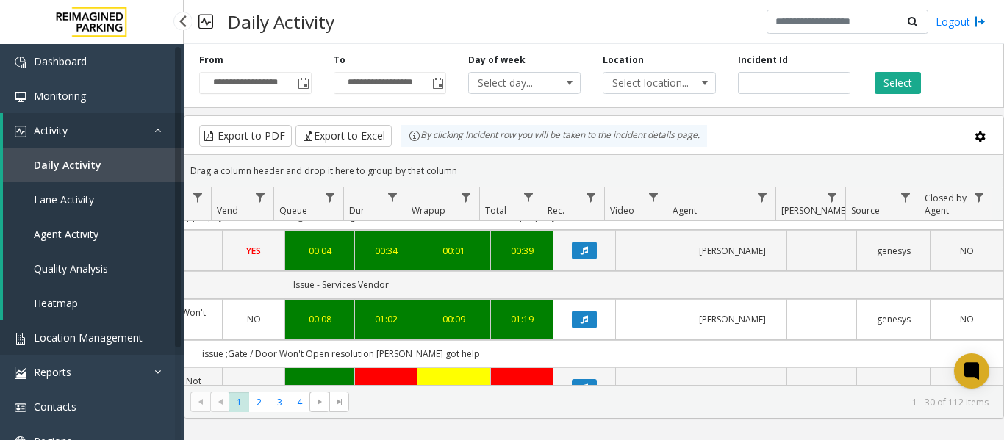
click at [71, 333] on span "Location Management" at bounding box center [88, 338] width 109 height 14
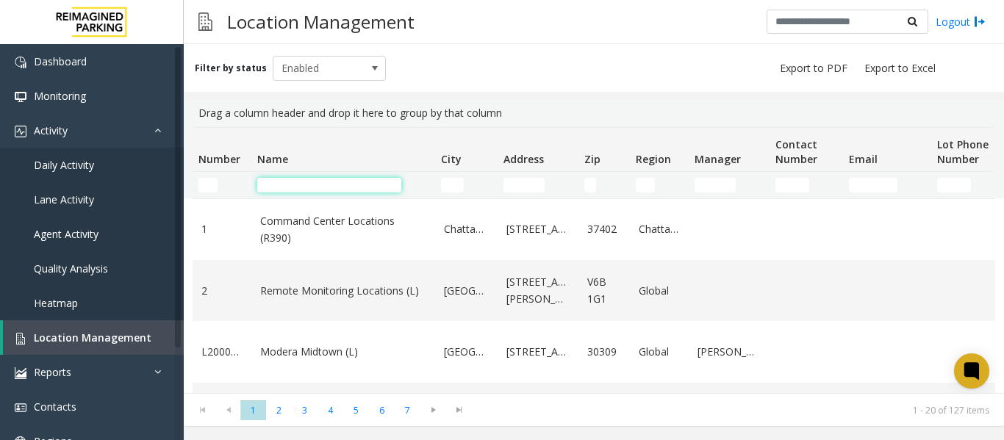
click at [325, 187] on input "Name Filter" at bounding box center [329, 185] width 144 height 15
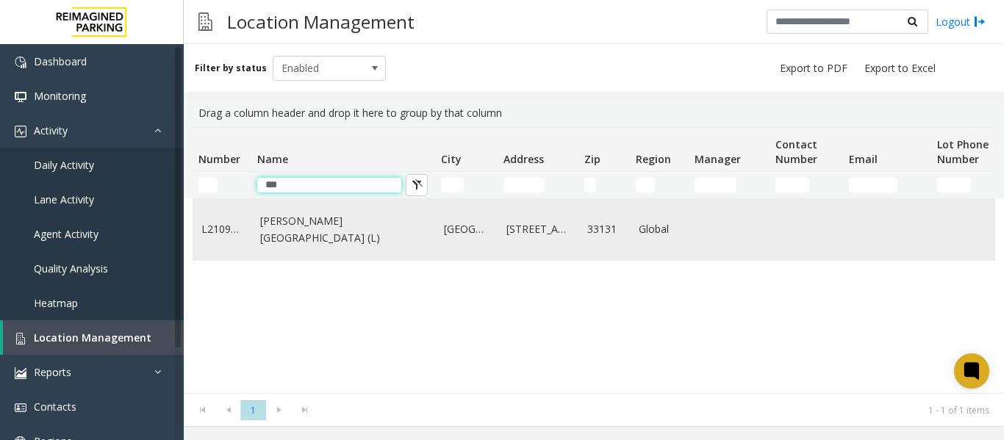
type input "***"
click at [314, 242] on td "[PERSON_NAME][GEOGRAPHIC_DATA] (L)" at bounding box center [343, 229] width 184 height 61
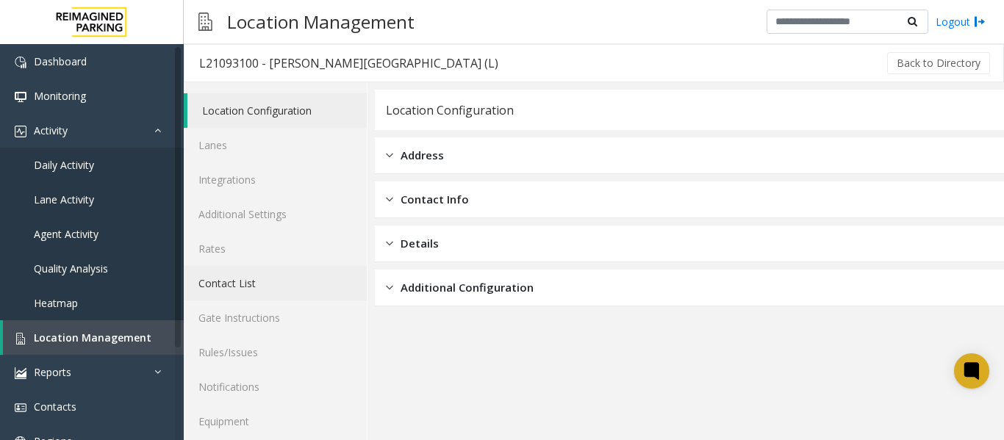
scroll to position [44, 0]
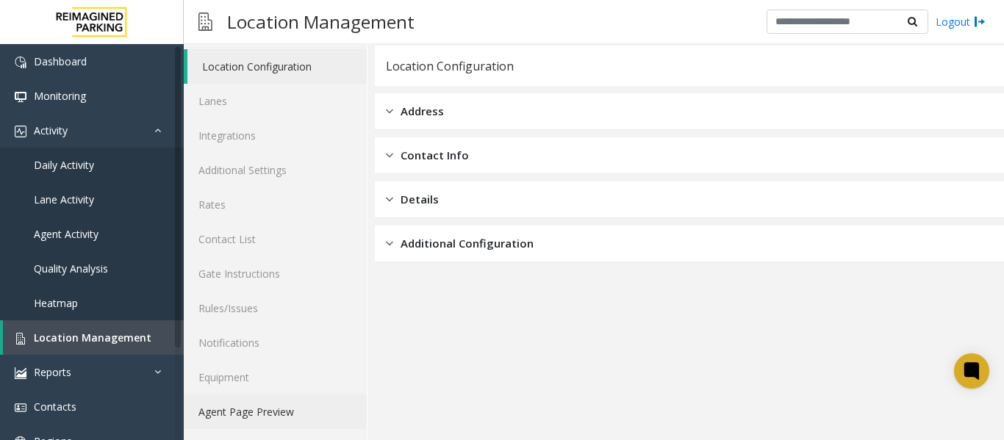
click at [264, 411] on link "Agent Page Preview" at bounding box center [275, 412] width 183 height 35
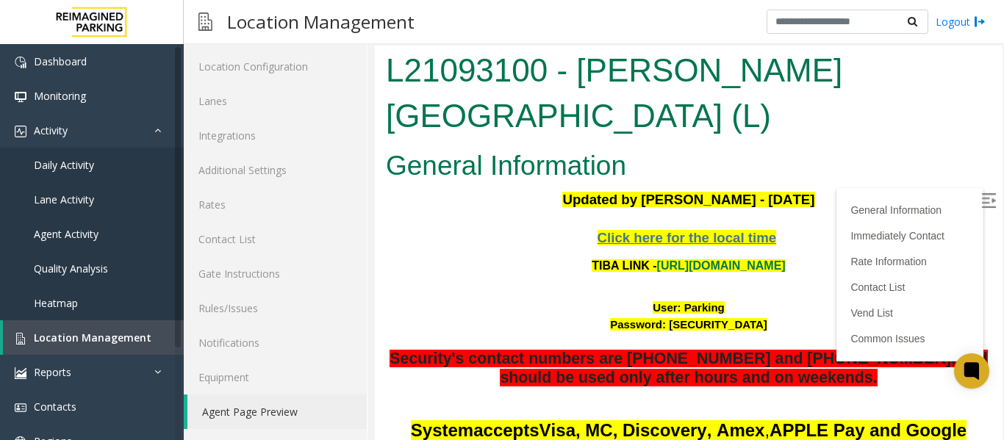
scroll to position [147, 0]
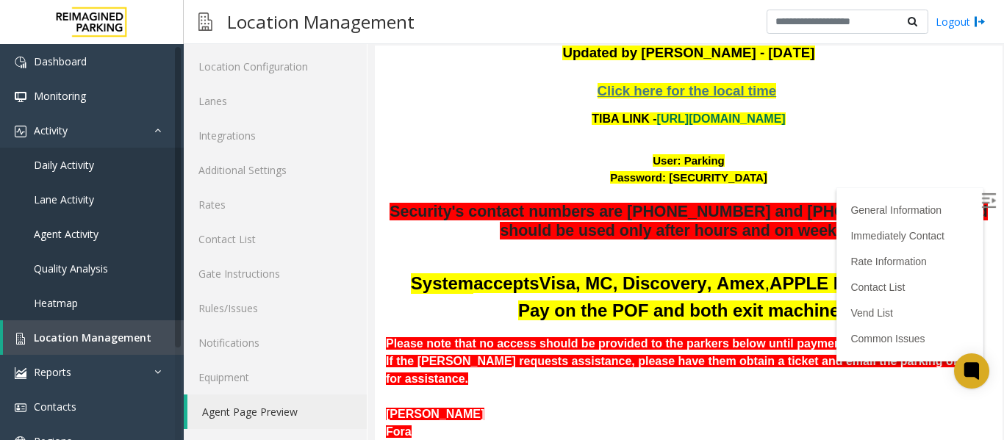
click at [981, 196] on img at bounding box center [988, 200] width 15 height 15
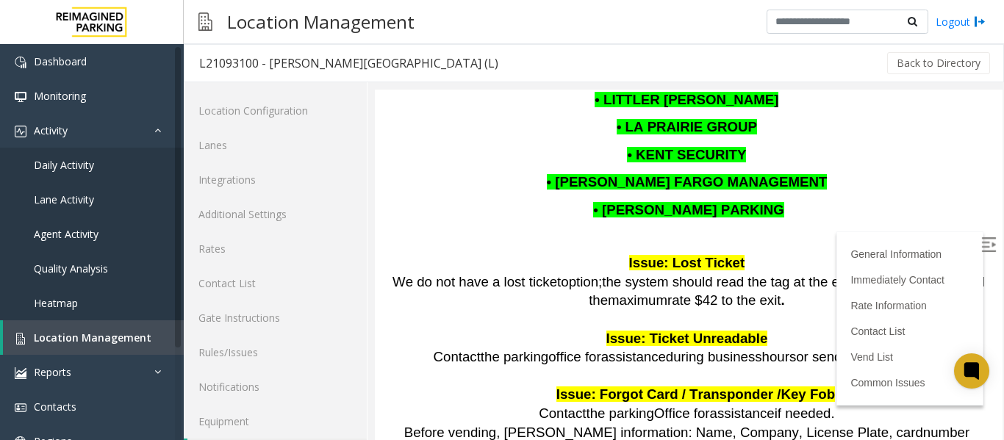
scroll to position [1543, 0]
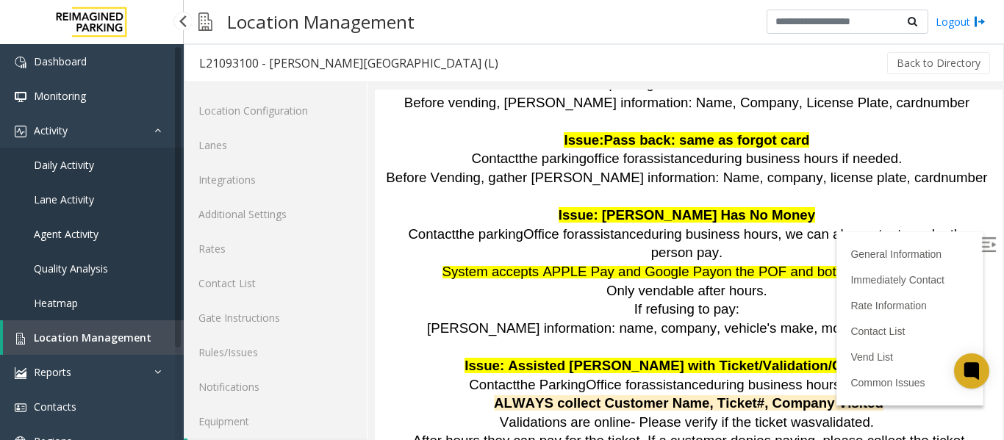
click at [68, 167] on span "Daily Activity" at bounding box center [64, 165] width 60 height 14
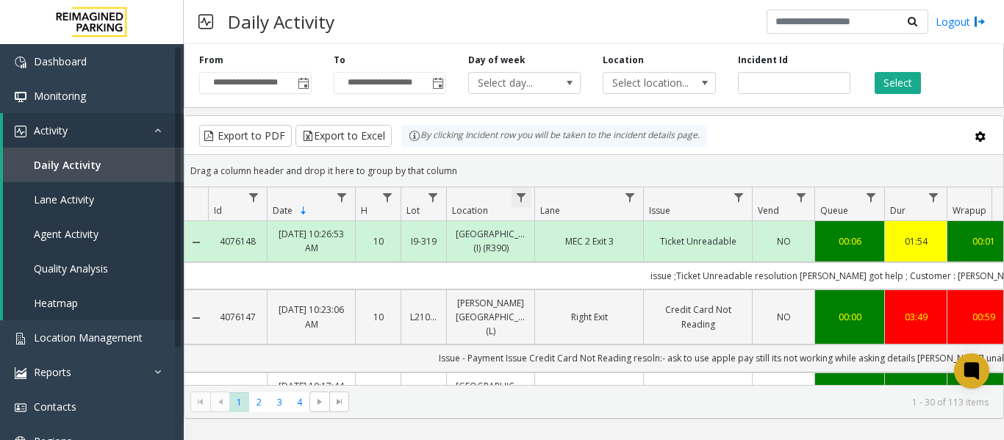
click at [522, 201] on span "Data table" at bounding box center [521, 198] width 12 height 12
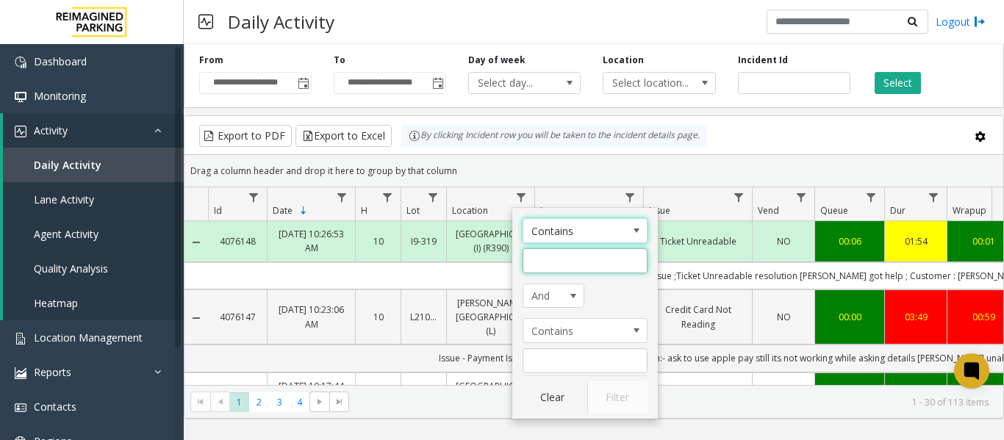
click at [552, 263] on input "Location Filter" at bounding box center [585, 260] width 125 height 25
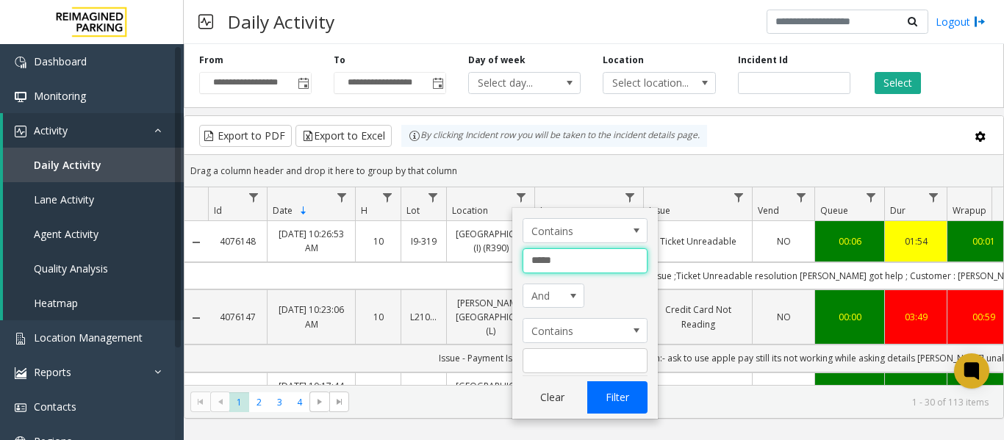
type input "*****"
click at [620, 398] on button "Filter" at bounding box center [617, 397] width 60 height 32
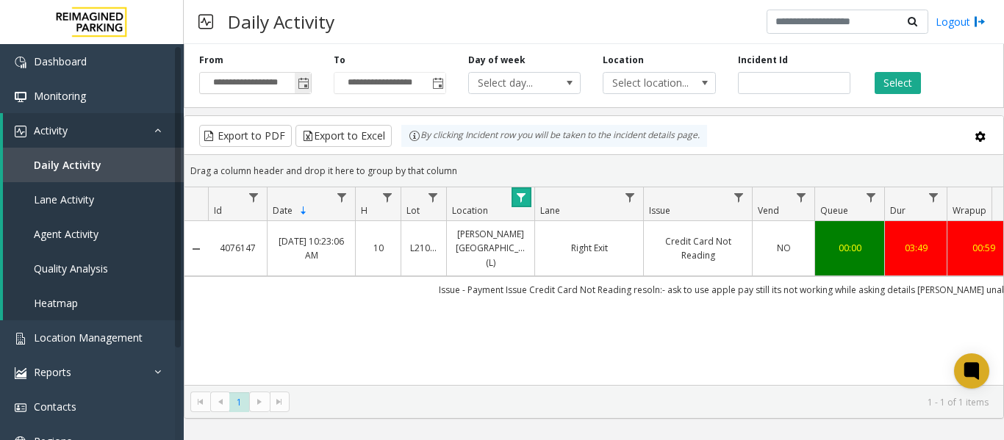
click at [296, 82] on span "Toggle popup" at bounding box center [303, 83] width 16 height 24
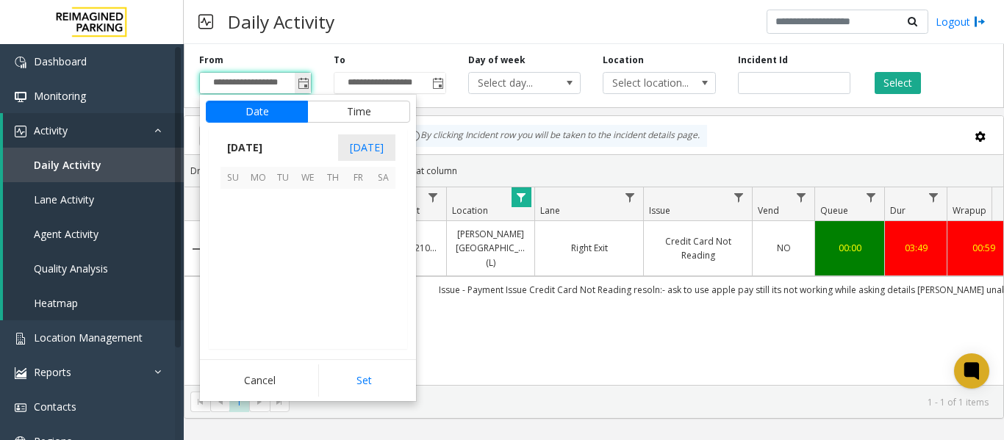
scroll to position [263788, 0]
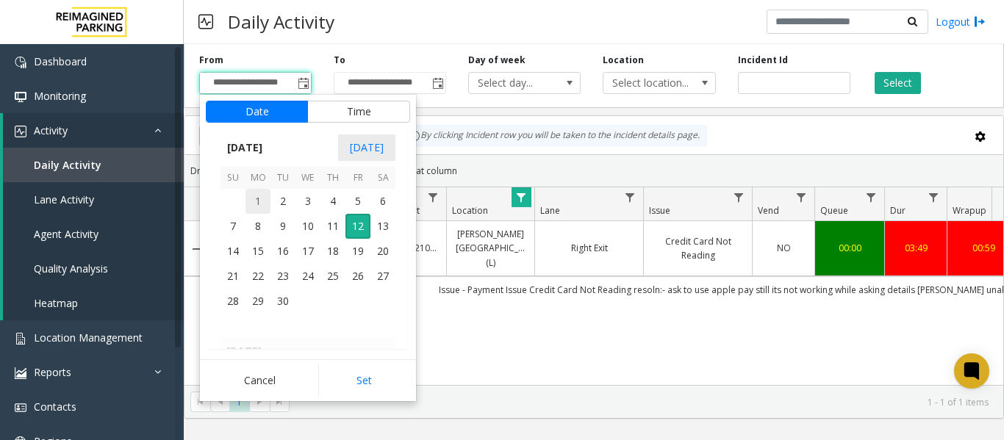
click at [257, 202] on span "1" at bounding box center [257, 201] width 25 height 25
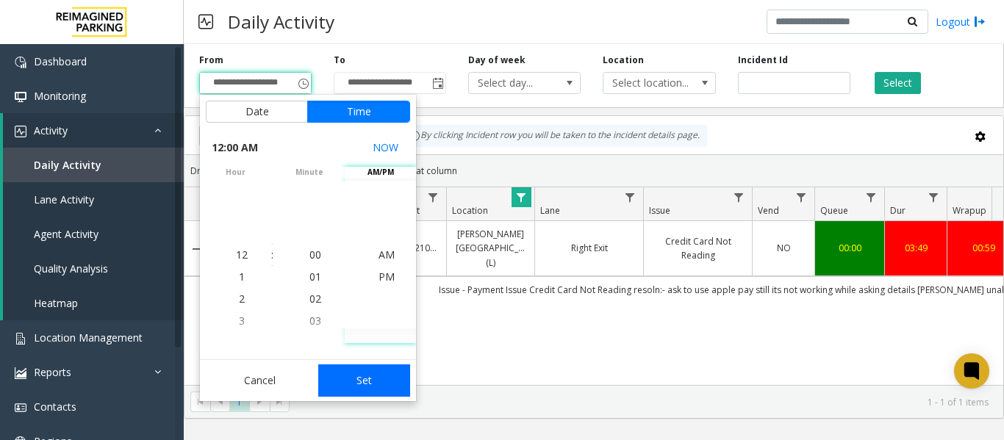
click at [365, 382] on button "Set" at bounding box center [364, 381] width 93 height 32
type input "**********"
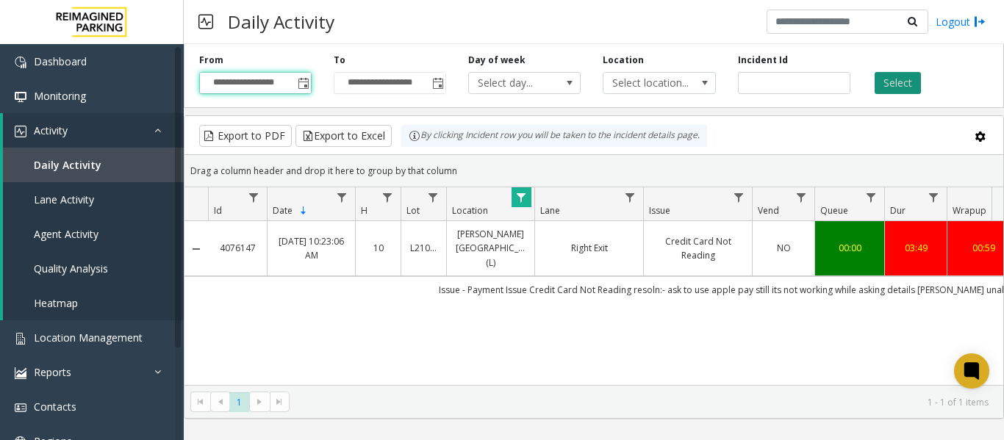
click at [907, 77] on button "Select" at bounding box center [898, 83] width 46 height 22
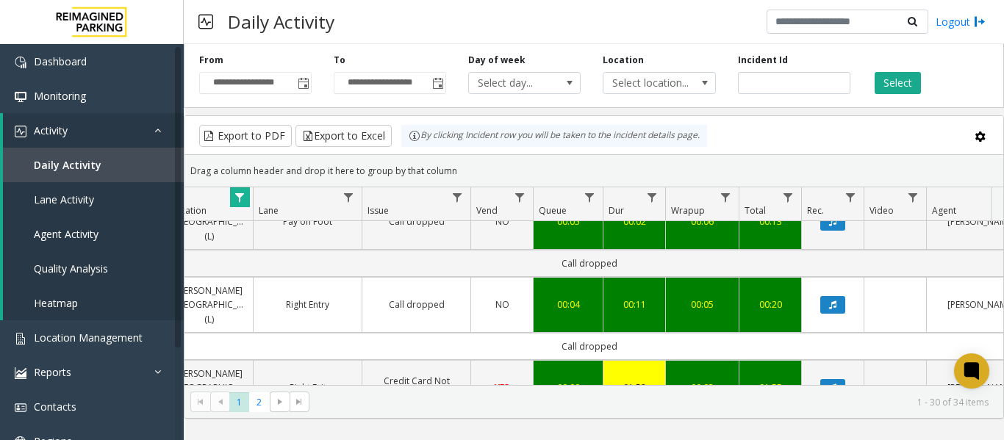
scroll to position [0, 314]
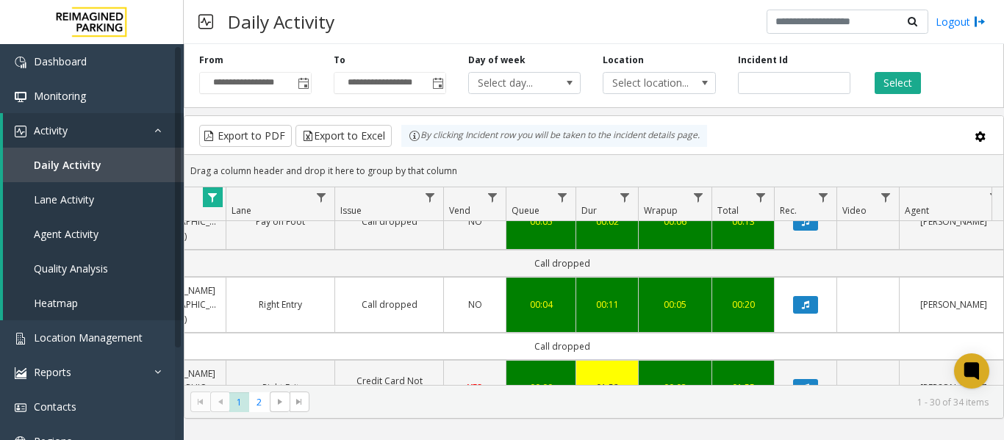
drag, startPoint x: 648, startPoint y: 313, endPoint x: 980, endPoint y: 315, distance: 331.5
click at [980, 416] on td "Issue - Credit Card Not Reading Res - vended the gate . ; Customer : [PERSON_NA…" at bounding box center [561, 429] width 1325 height 27
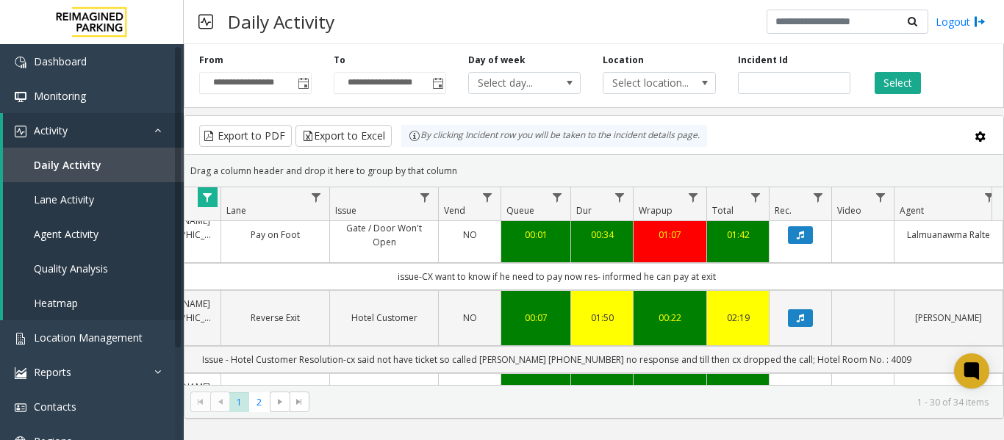
scroll to position [1890, 314]
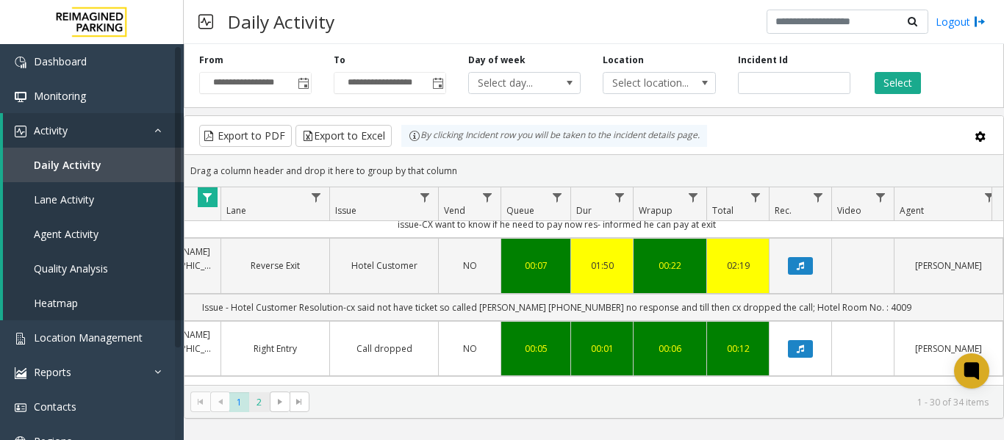
click at [256, 401] on span "2" at bounding box center [259, 402] width 20 height 20
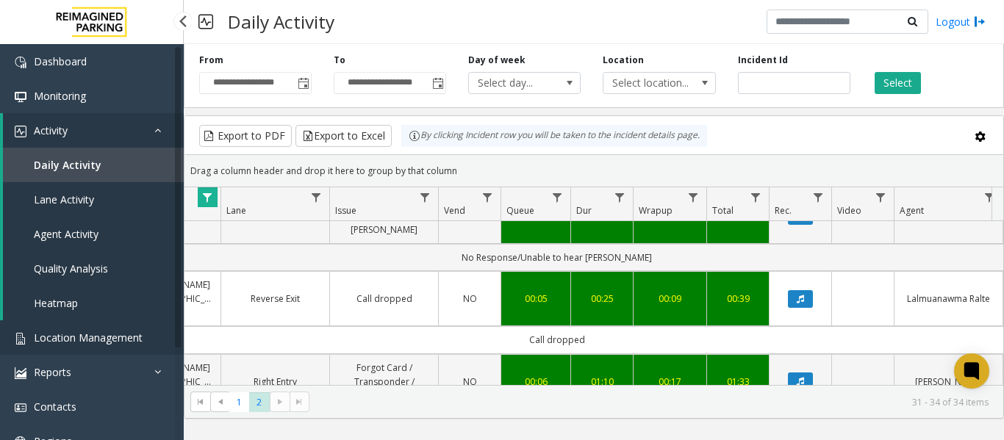
click at [58, 336] on span "Location Management" at bounding box center [88, 338] width 109 height 14
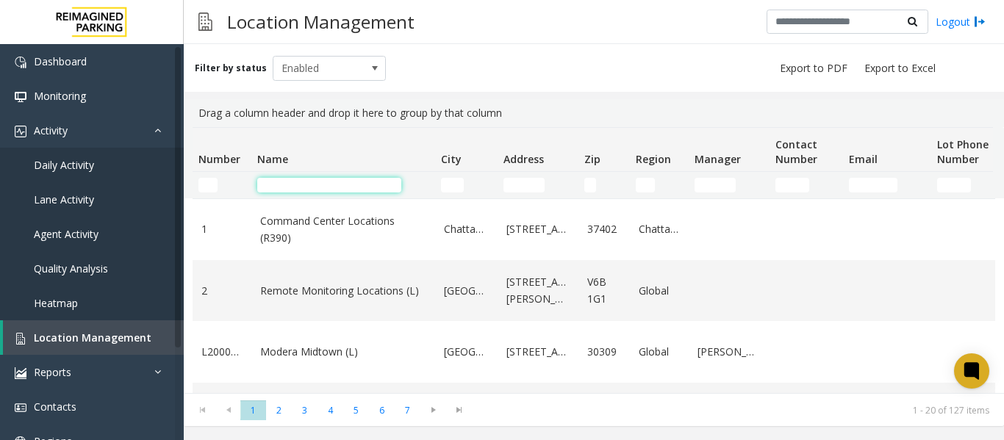
click at [320, 181] on input "Name Filter" at bounding box center [329, 185] width 144 height 15
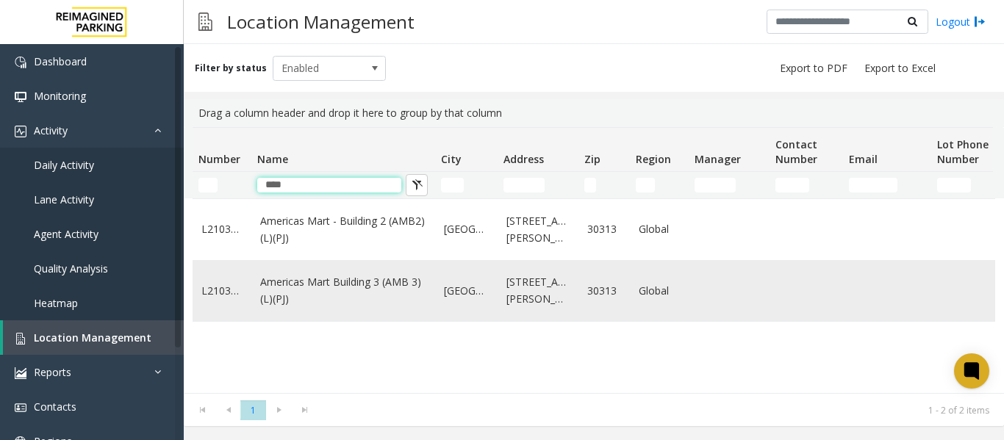
type input "****"
click at [325, 294] on link "Americas Mart Building 3 (AMB 3) (L)(PJ)" at bounding box center [343, 290] width 166 height 33
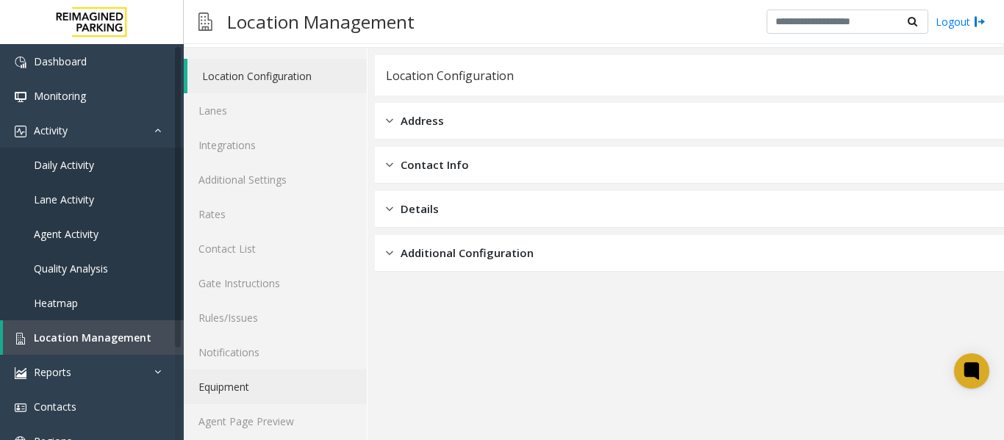
scroll to position [44, 0]
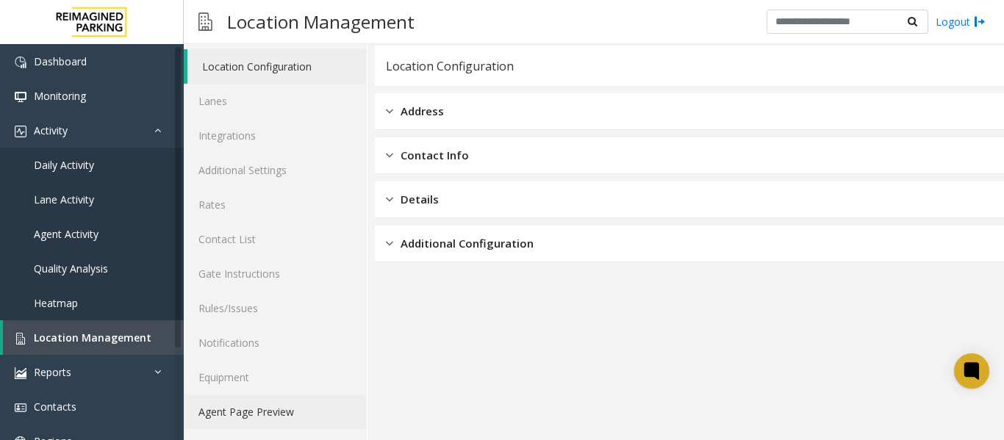
click at [249, 411] on link "Agent Page Preview" at bounding box center [275, 412] width 183 height 35
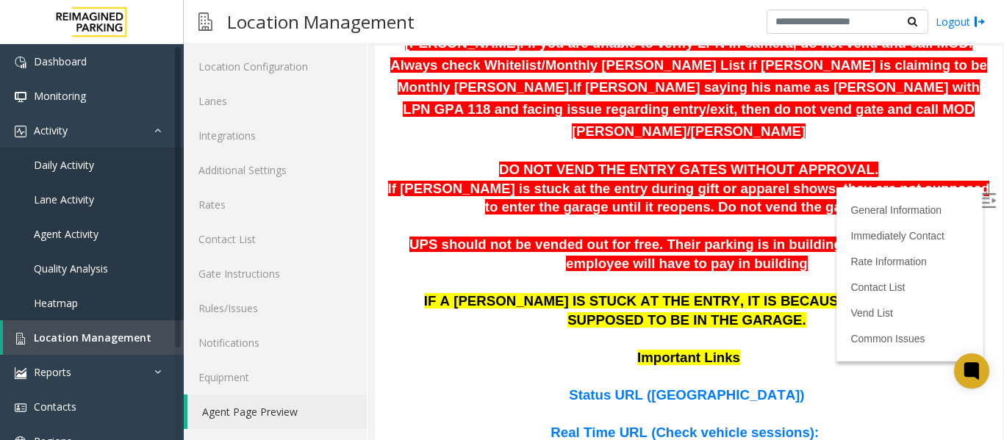
scroll to position [735, 0]
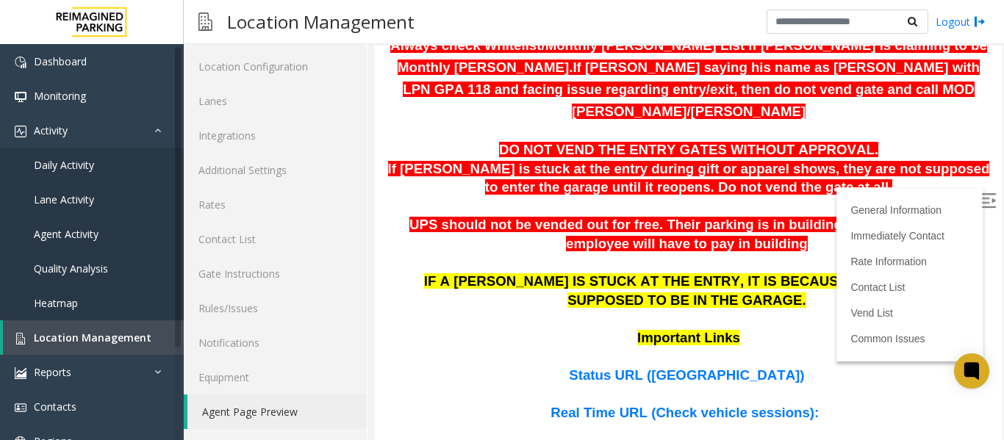
click at [979, 197] on label at bounding box center [990, 203] width 22 height 22
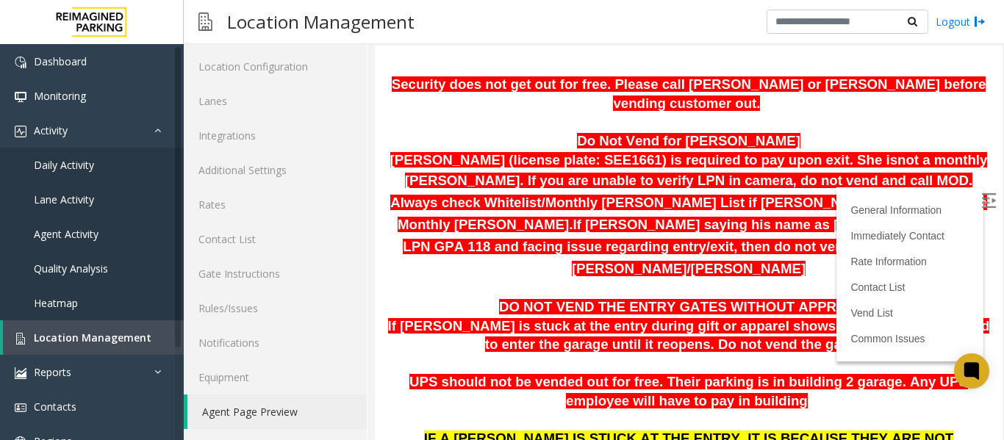
scroll to position [661, 0]
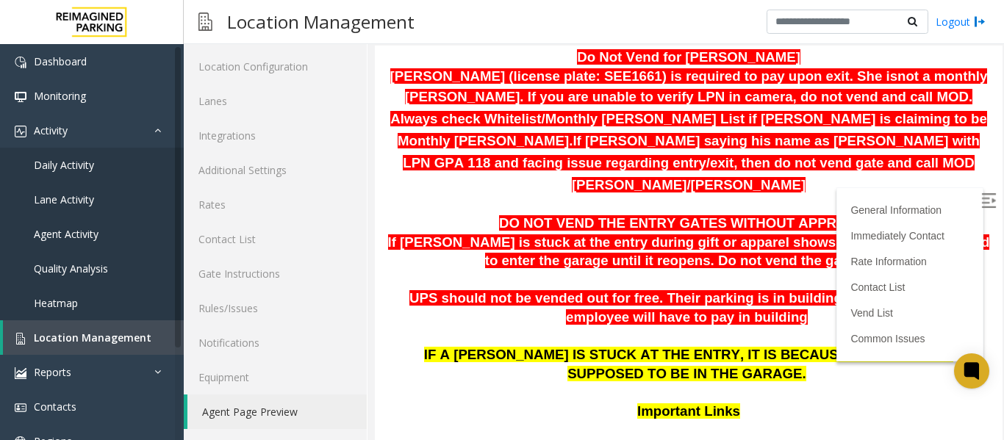
click at [116, 334] on span "Location Management" at bounding box center [93, 338] width 118 height 14
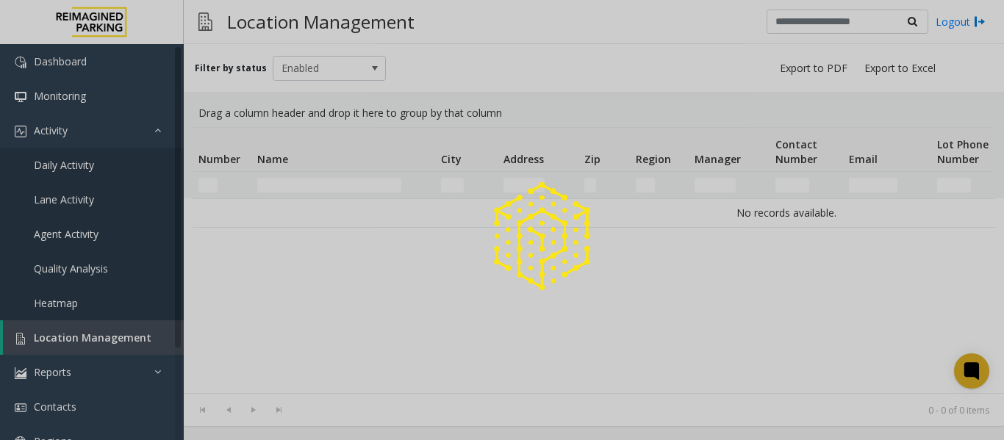
click at [293, 186] on div at bounding box center [502, 220] width 1004 height 440
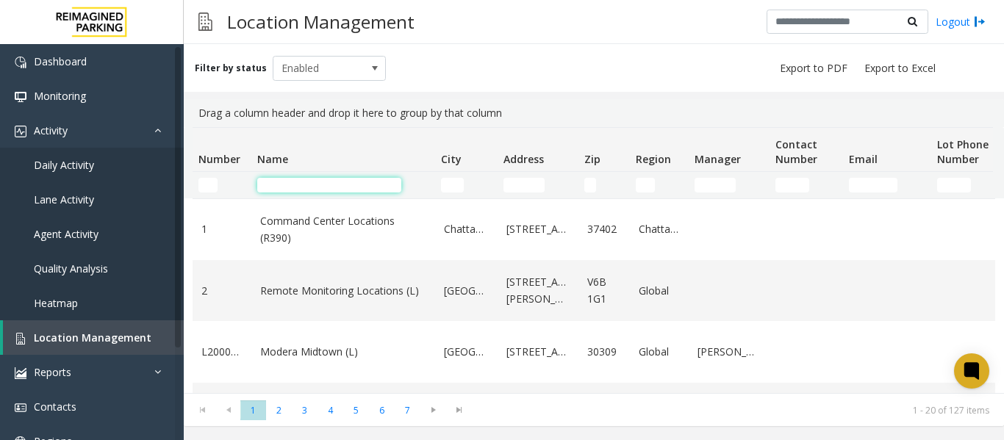
click at [293, 186] on input "Name Filter" at bounding box center [329, 185] width 144 height 15
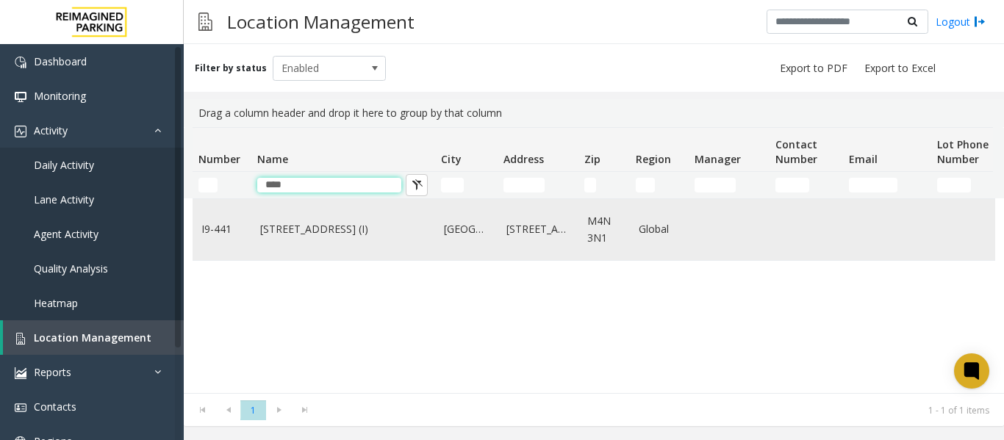
type input "****"
click at [318, 228] on link "[STREET_ADDRESS] (I)" at bounding box center [343, 229] width 166 height 16
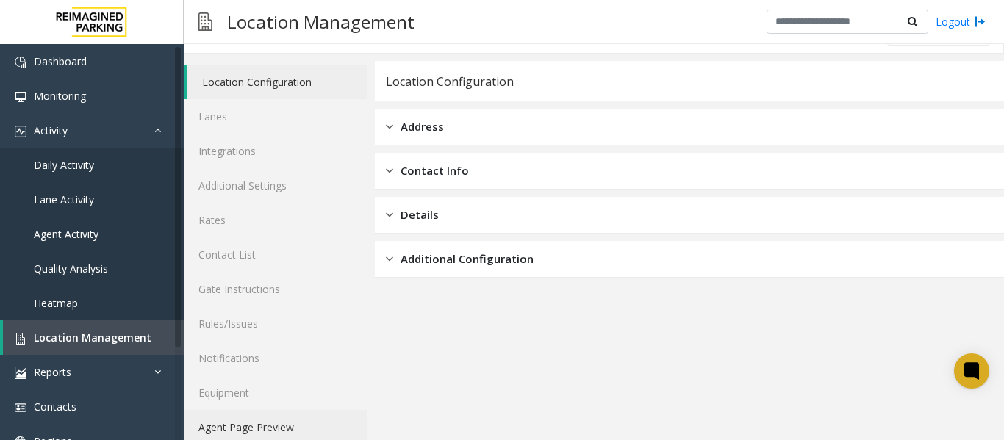
scroll to position [44, 0]
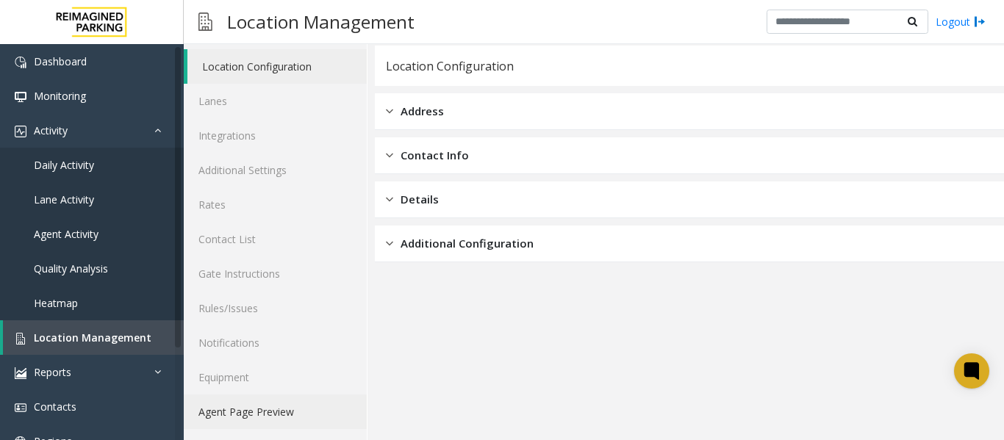
click at [296, 418] on link "Agent Page Preview" at bounding box center [275, 412] width 183 height 35
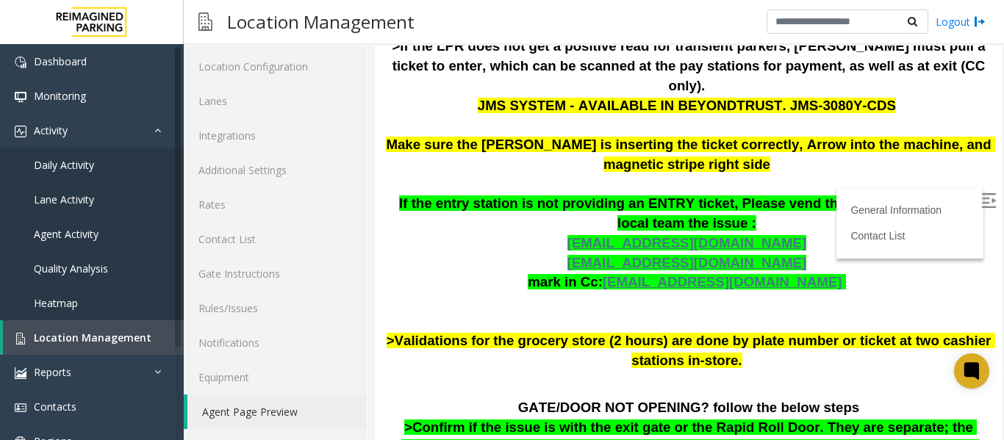
scroll to position [367, 0]
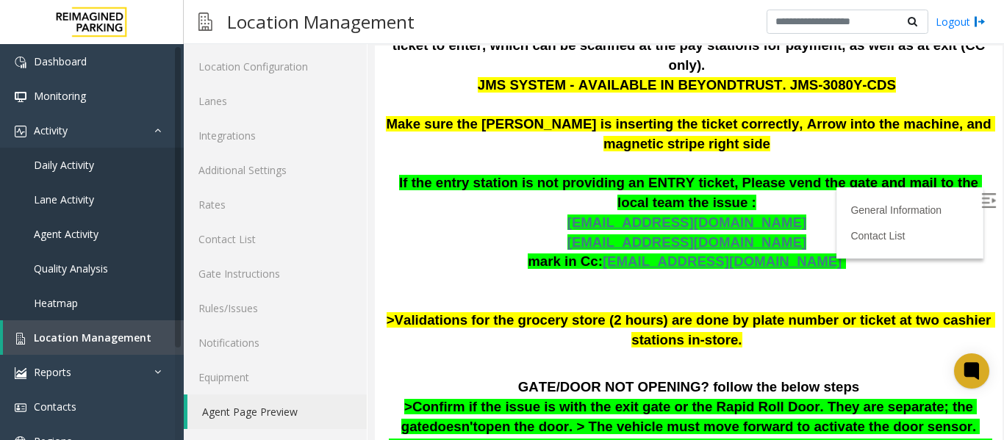
click at [979, 193] on label at bounding box center [990, 203] width 22 height 22
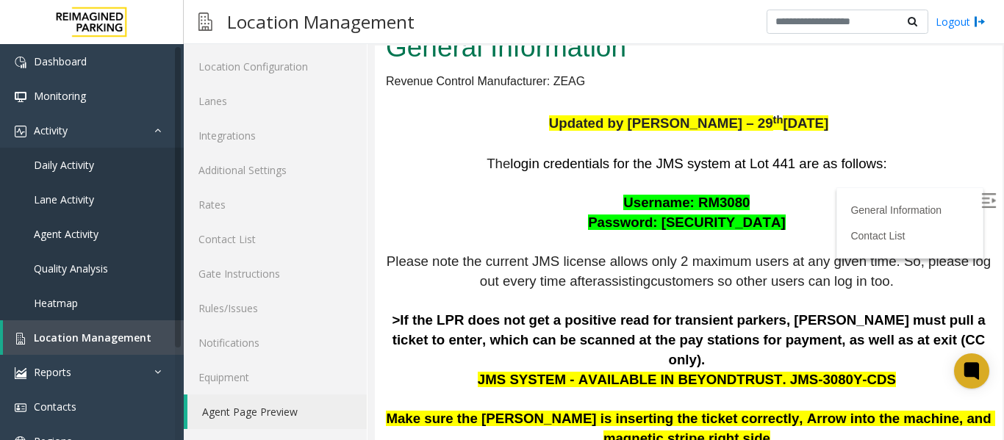
scroll to position [47, 0]
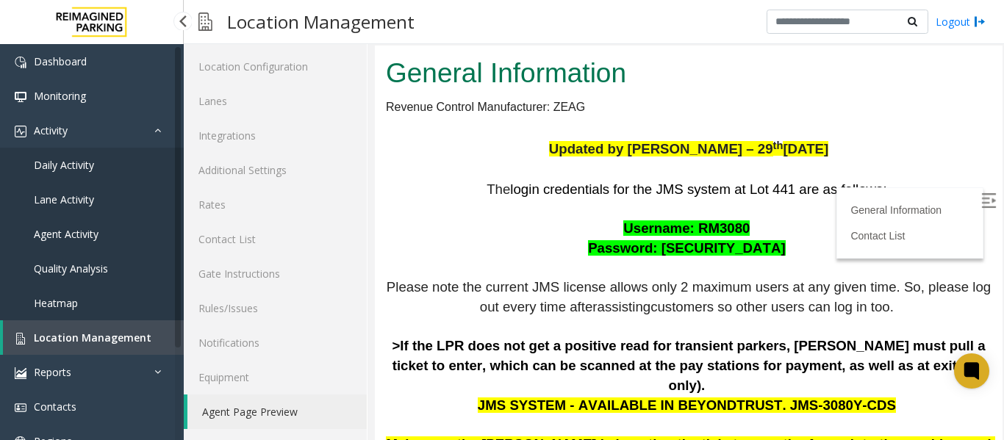
click at [96, 331] on span "Location Management" at bounding box center [93, 338] width 118 height 14
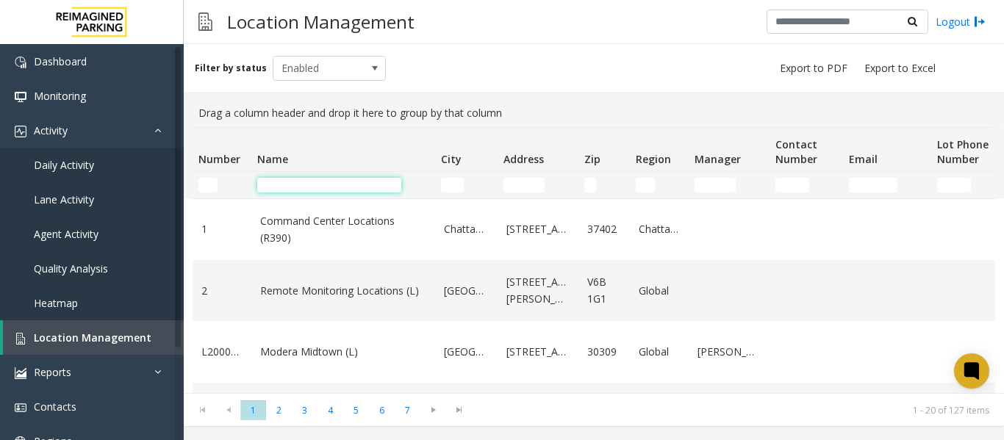
click at [311, 183] on input "Name Filter" at bounding box center [329, 185] width 144 height 15
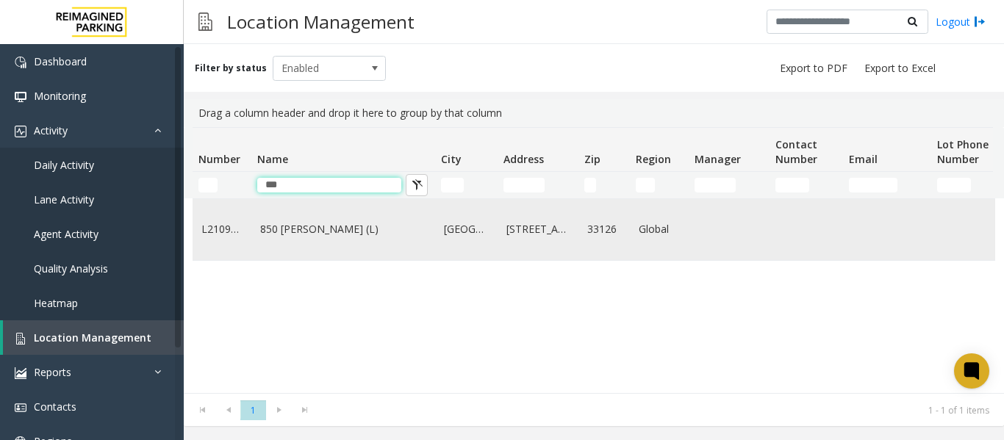
type input "***"
click at [286, 237] on link "850 [PERSON_NAME] (L)" at bounding box center [343, 229] width 166 height 16
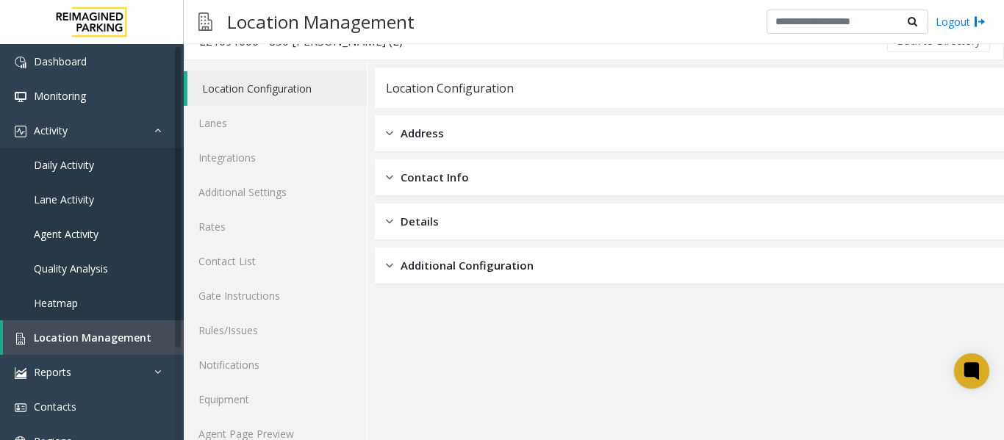
scroll to position [44, 0]
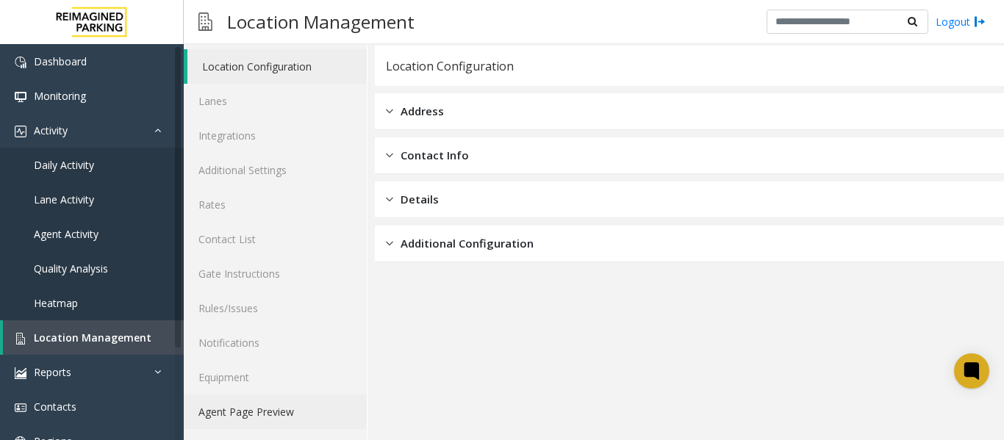
click at [248, 414] on link "Agent Page Preview" at bounding box center [275, 412] width 183 height 35
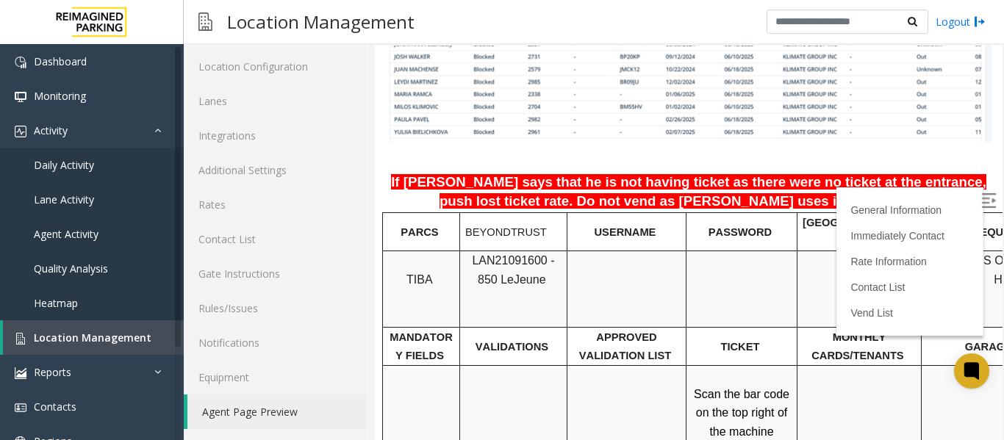
scroll to position [1029, 0]
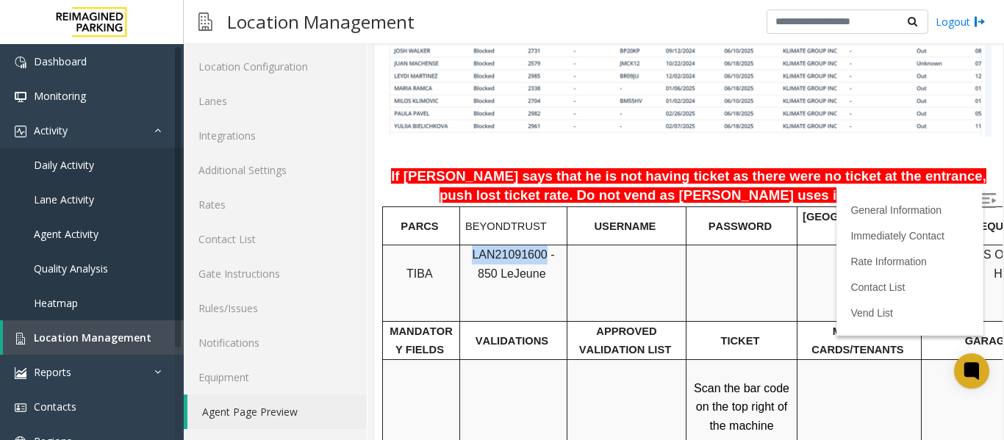
drag, startPoint x: 534, startPoint y: 199, endPoint x: 460, endPoint y: 199, distance: 74.2
click at [460, 245] on div "LAN21091600 - 850 Le Jeune" at bounding box center [513, 263] width 107 height 37
copy span "LAN21091600"
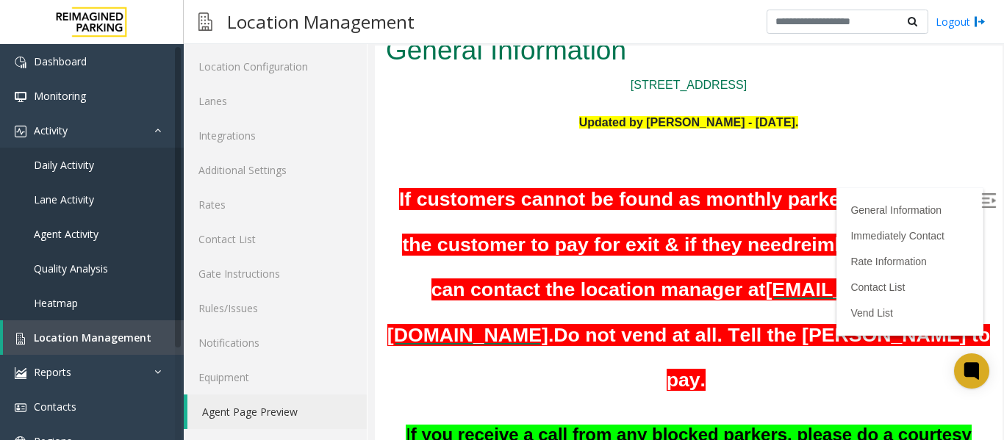
scroll to position [0, 0]
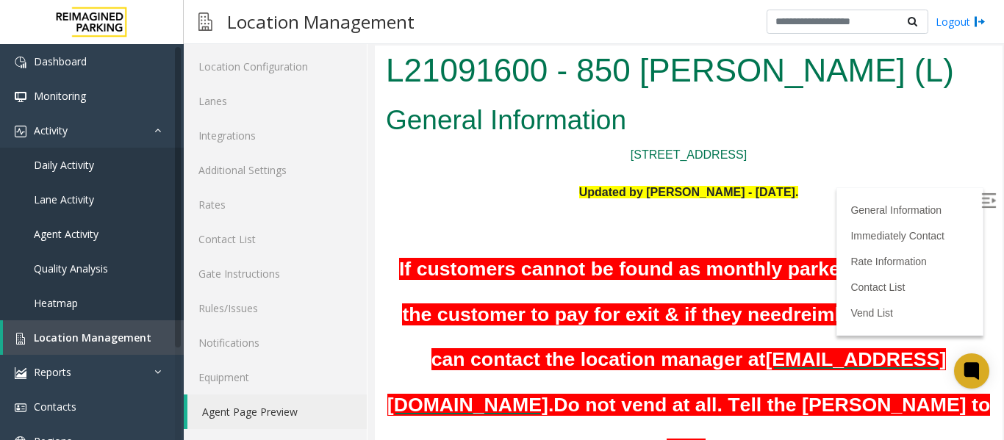
click at [979, 193] on label at bounding box center [990, 203] width 22 height 22
click at [113, 339] on span "Location Management" at bounding box center [93, 338] width 118 height 14
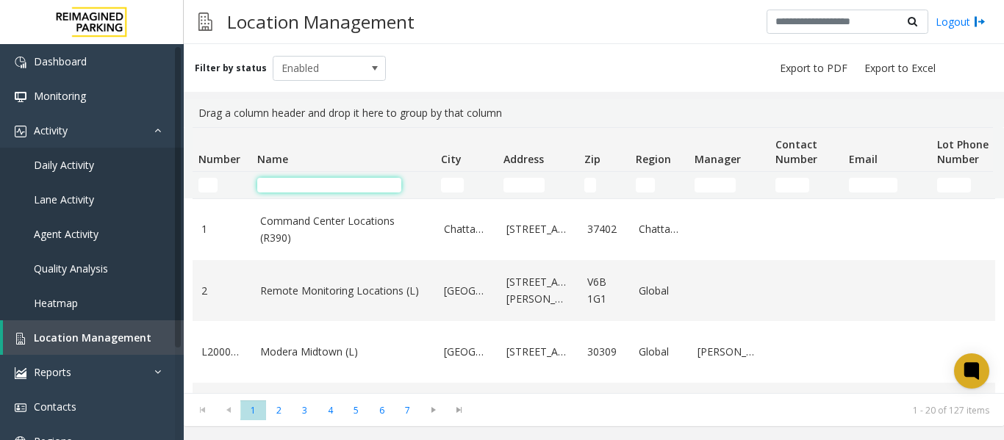
click at [326, 186] on input "Name Filter" at bounding box center [329, 185] width 144 height 15
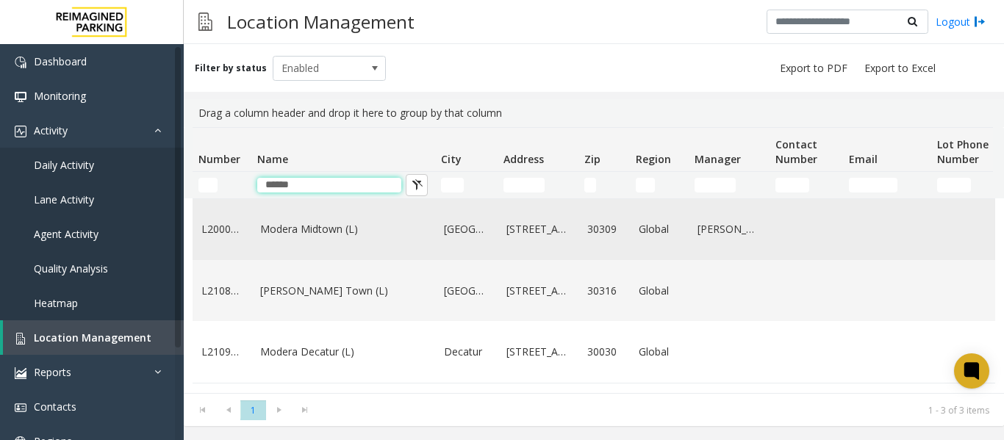
type input "******"
click at [329, 243] on td "Modera Midtown (L)" at bounding box center [343, 229] width 184 height 61
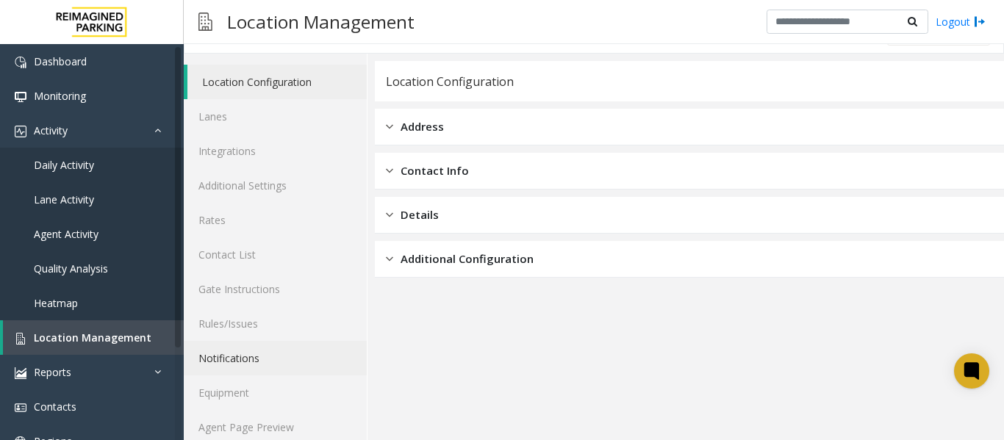
scroll to position [44, 0]
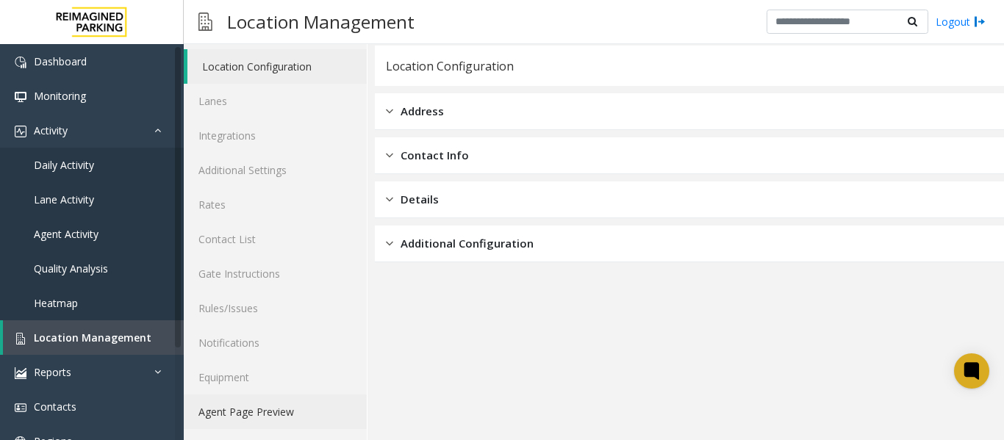
click at [279, 404] on link "Agent Page Preview" at bounding box center [275, 412] width 183 height 35
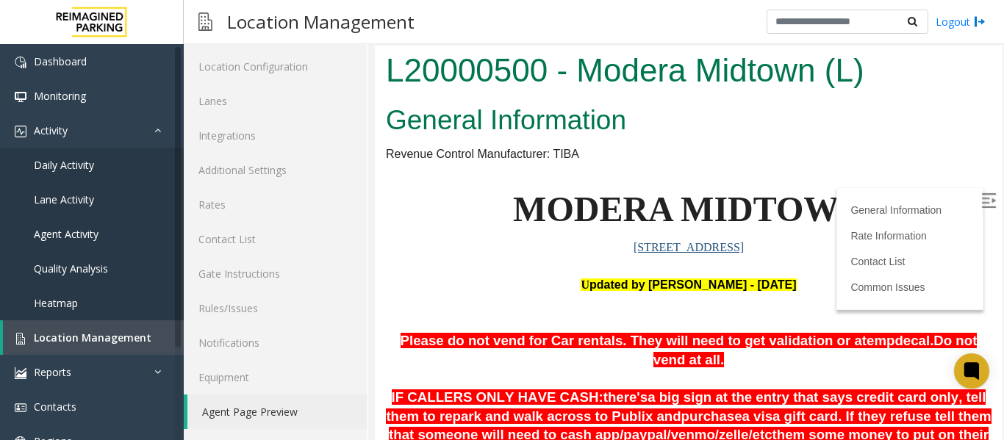
scroll to position [147, 0]
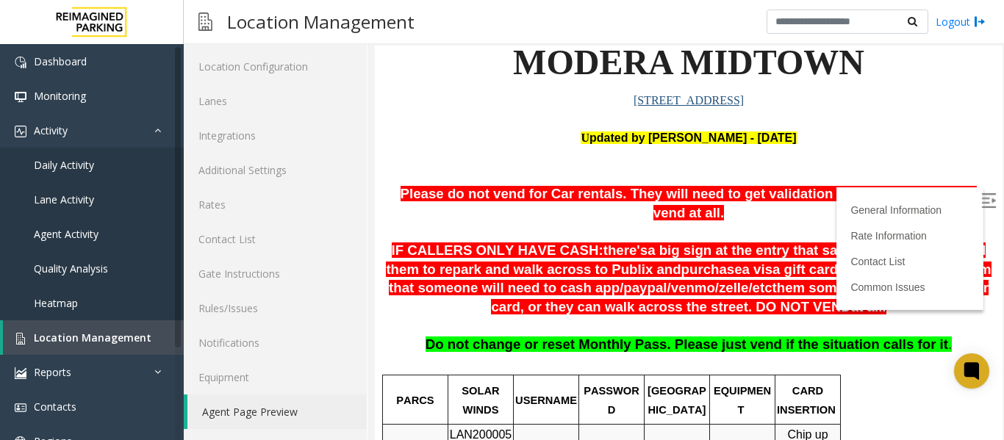
click at [981, 196] on img at bounding box center [988, 200] width 15 height 15
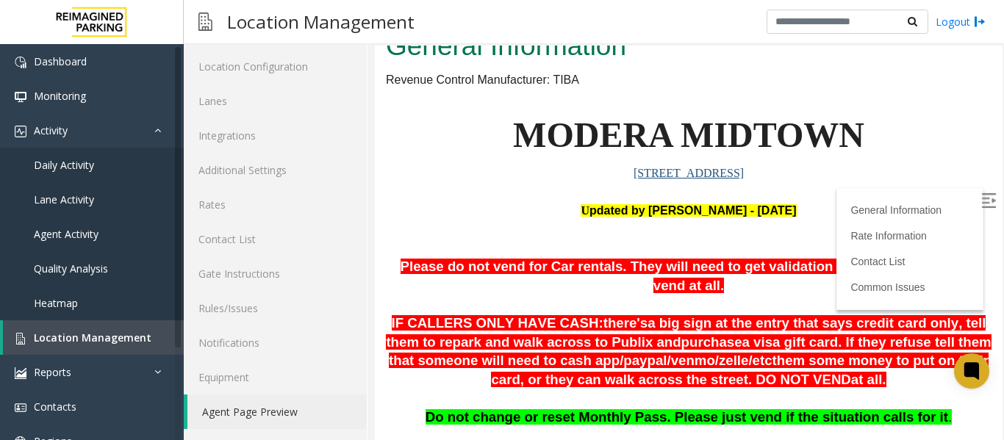
scroll to position [73, 0]
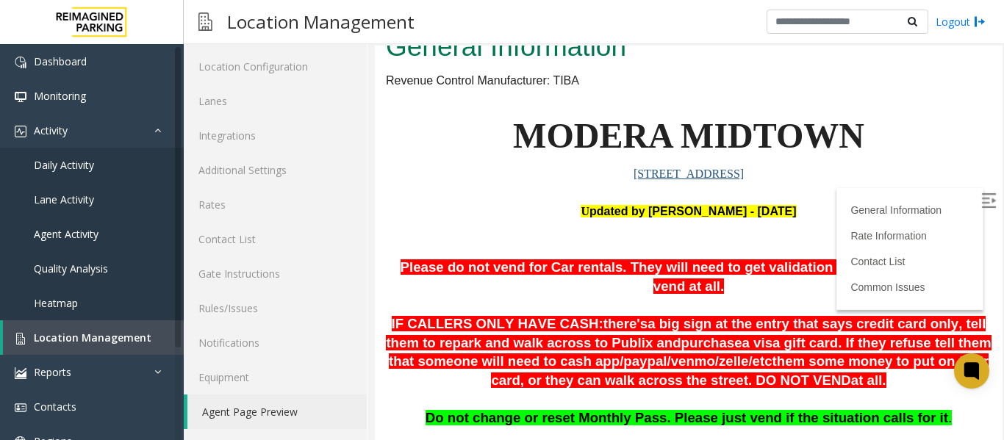
drag, startPoint x: 398, startPoint y: 263, endPoint x: 830, endPoint y: 258, distance: 432.2
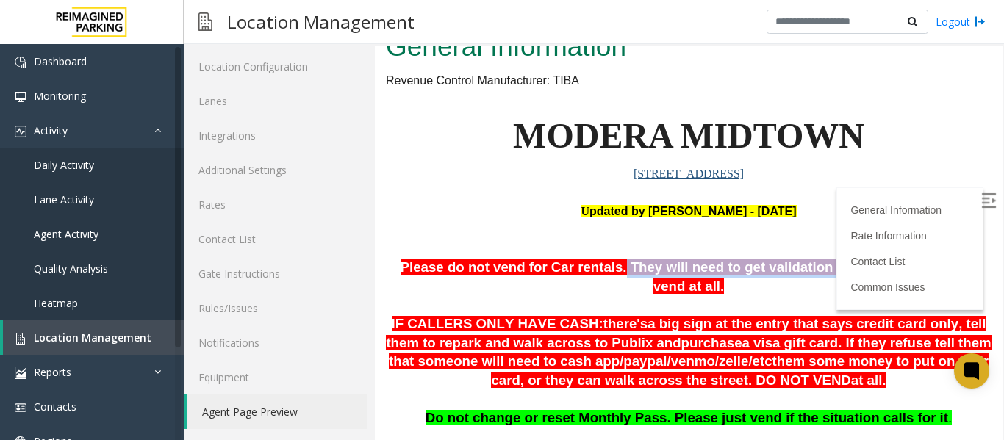
drag, startPoint x: 584, startPoint y: 269, endPoint x: 858, endPoint y: 272, distance: 274.2
click at [858, 272] on span "Please do not vend for Car rentals. They will need to get validation or a temp …" at bounding box center [689, 276] width 577 height 35
